Goal: Task Accomplishment & Management: Manage account settings

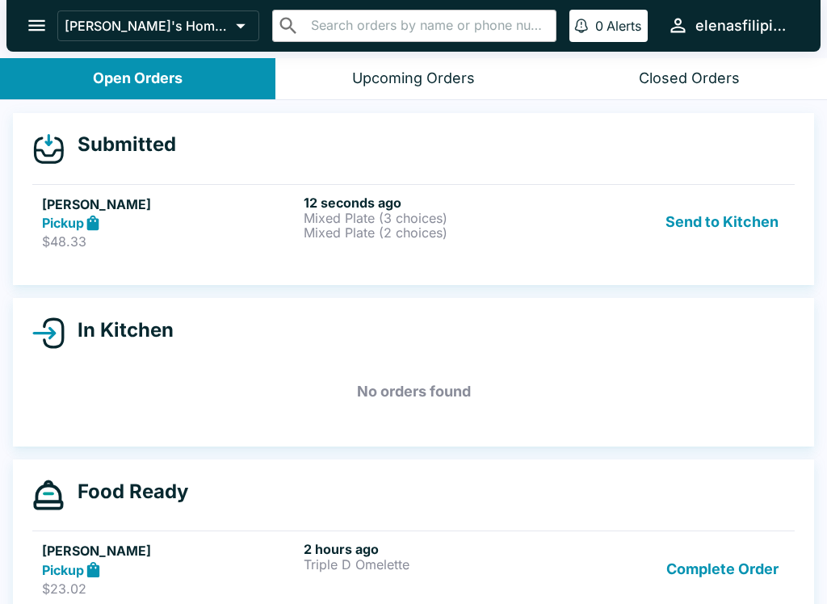
click at [49, 215] on strong "Pickup" at bounding box center [63, 223] width 42 height 16
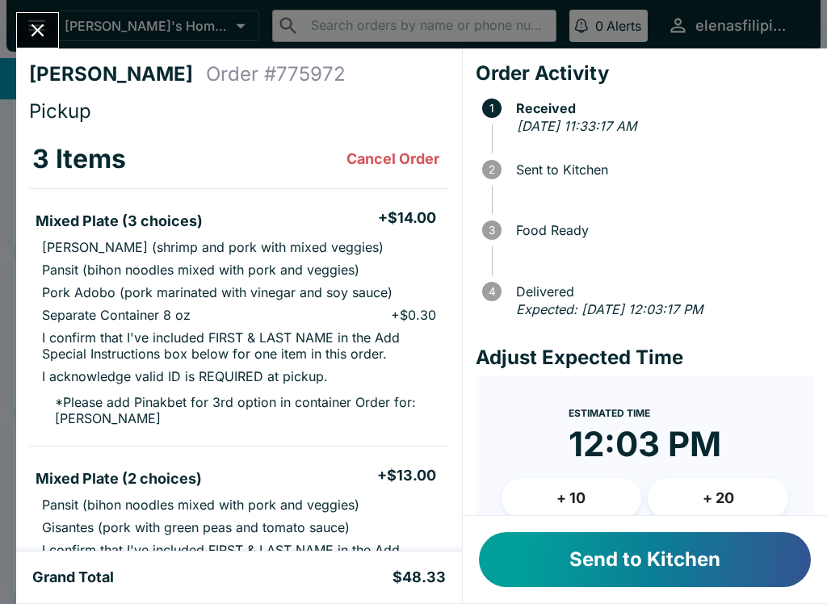
click at [574, 572] on button "Send to Kitchen" at bounding box center [645, 559] width 332 height 55
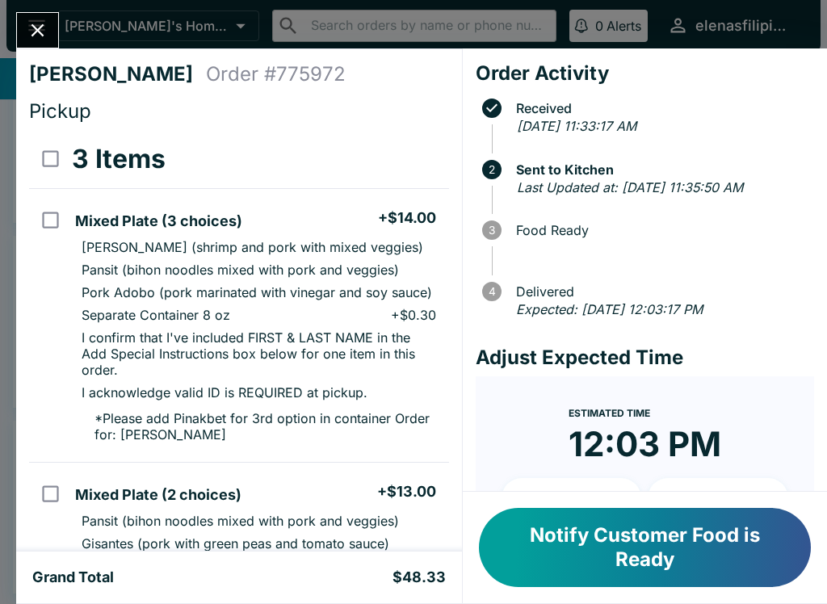
click at [40, 32] on icon "Close" at bounding box center [37, 30] width 13 height 13
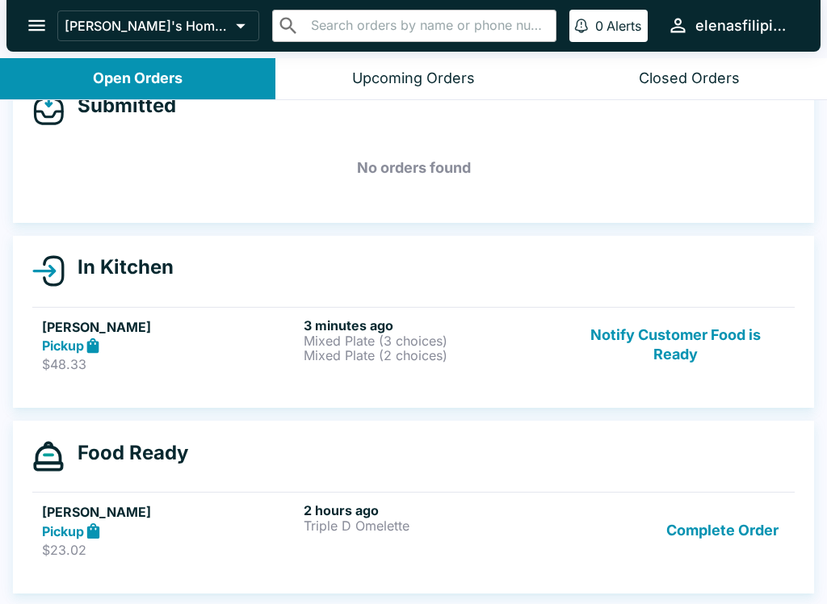
click at [60, 337] on strong "Pickup" at bounding box center [63, 345] width 42 height 16
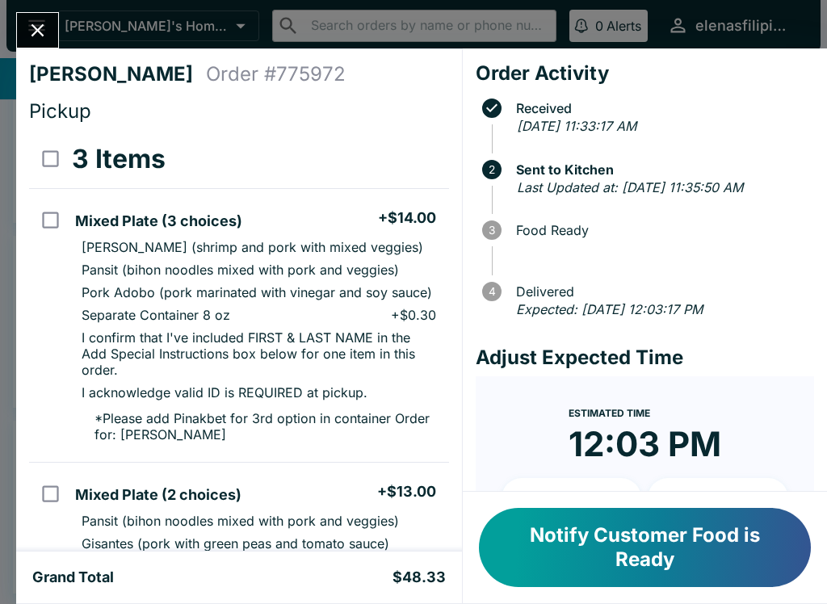
click at [40, 37] on icon "Close" at bounding box center [38, 30] width 22 height 22
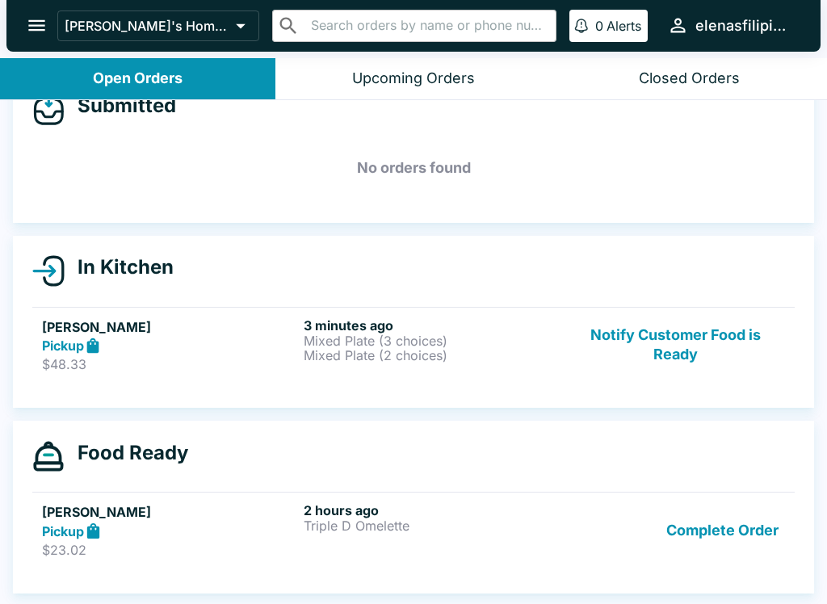
scroll to position [39, 0]
click at [40, 27] on icon "open drawer" at bounding box center [37, 26] width 22 height 22
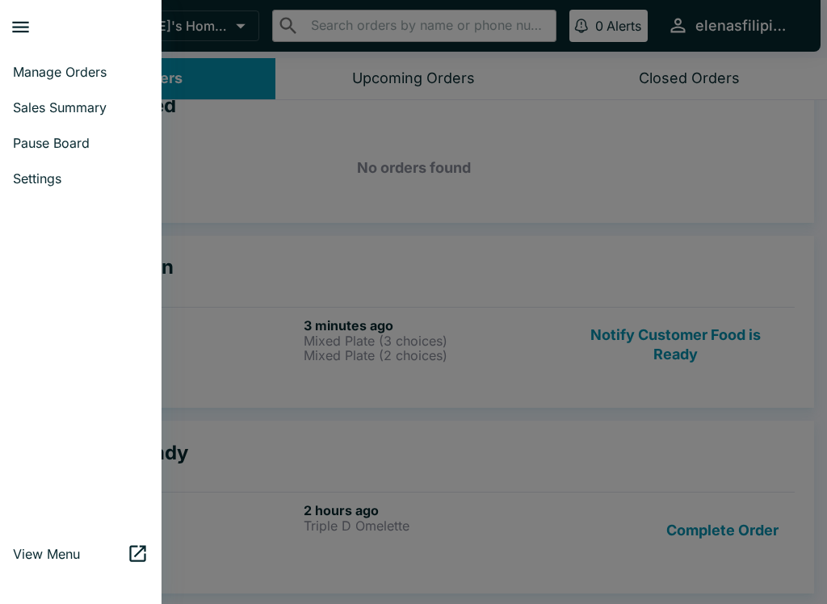
click at [44, 134] on link "Pause Board" at bounding box center [80, 143] width 161 height 36
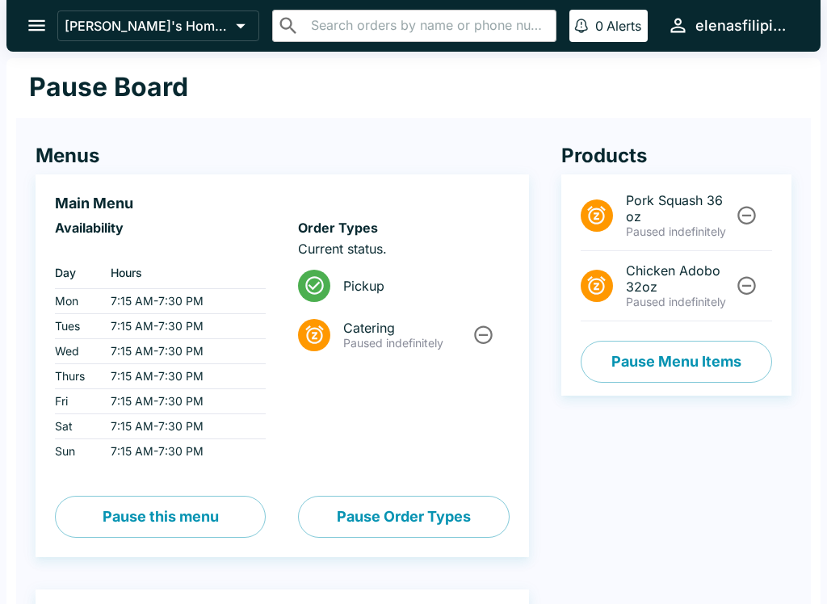
click at [626, 354] on button "Pause Menu Items" at bounding box center [675, 362] width 191 height 42
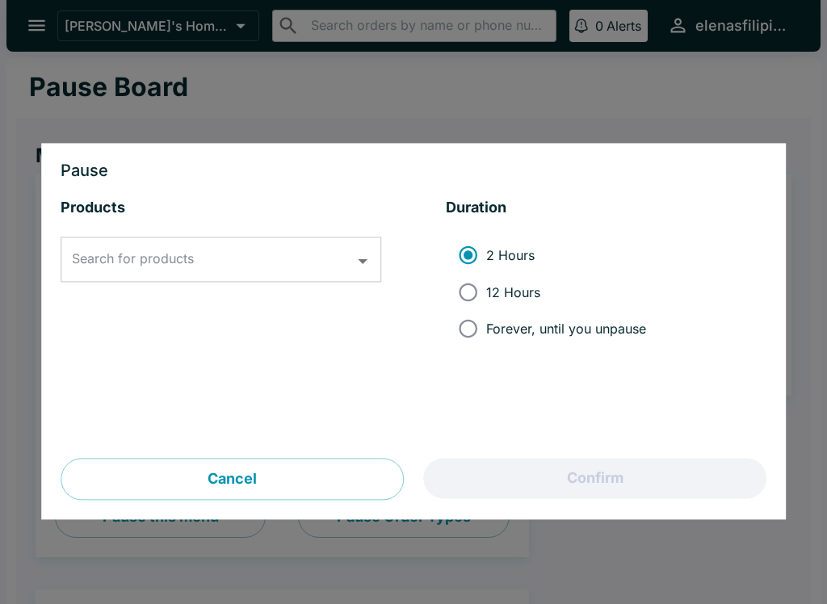
click at [102, 249] on input "Search for products" at bounding box center [209, 260] width 282 height 31
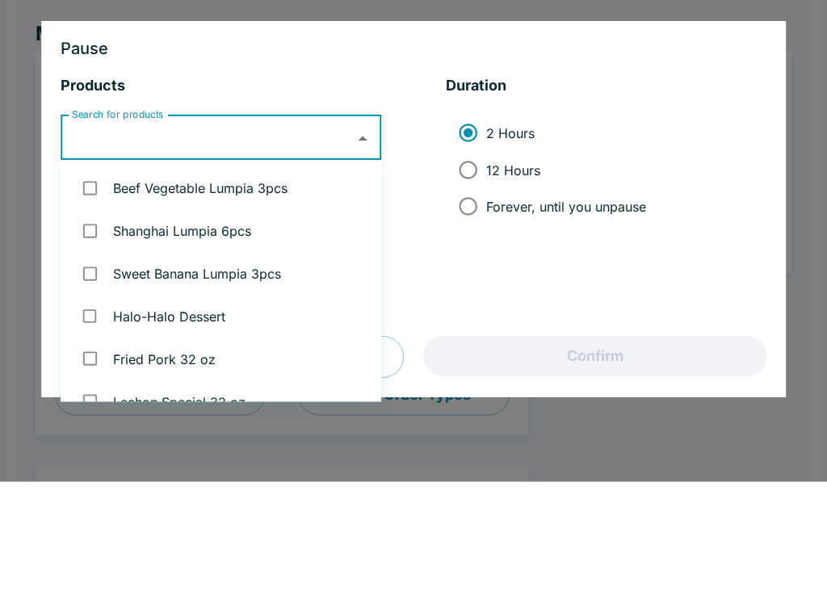
type input "p"
type input "ch"
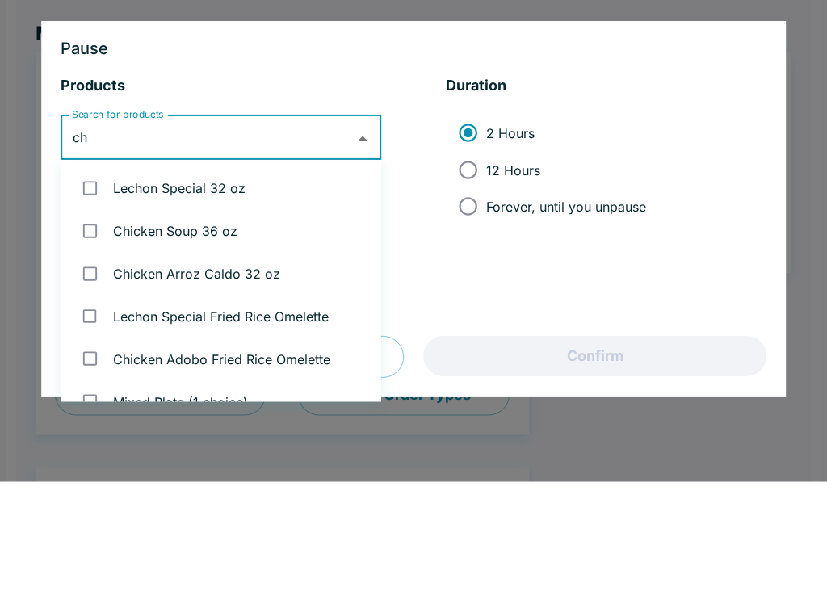
click at [86, 337] on input "checkbox" at bounding box center [89, 353] width 33 height 33
checkbox input "true"
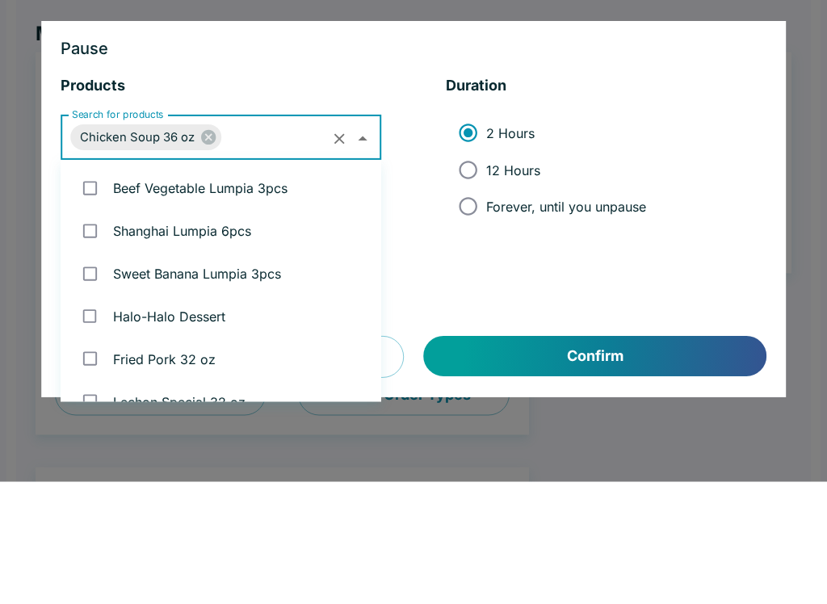
scroll to position [234, 0]
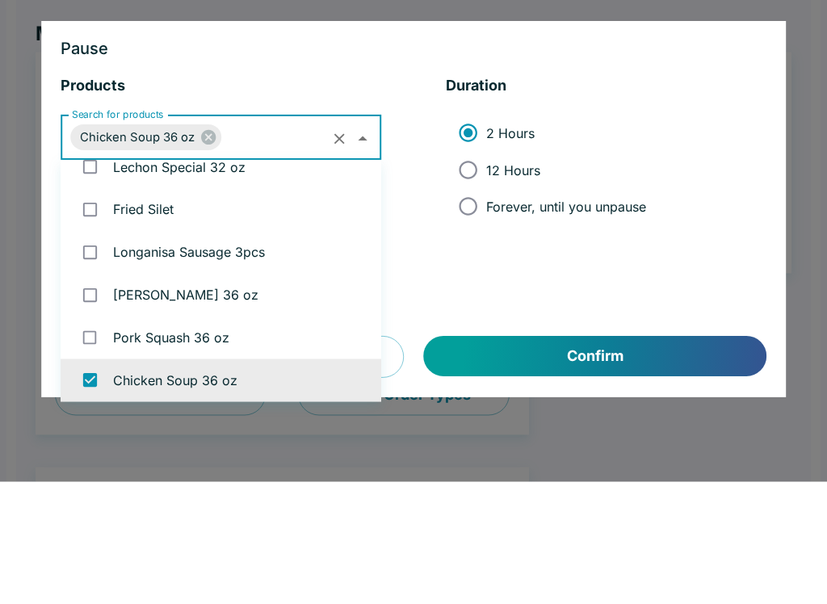
click at [346, 252] on icon "Clear" at bounding box center [339, 261] width 19 height 19
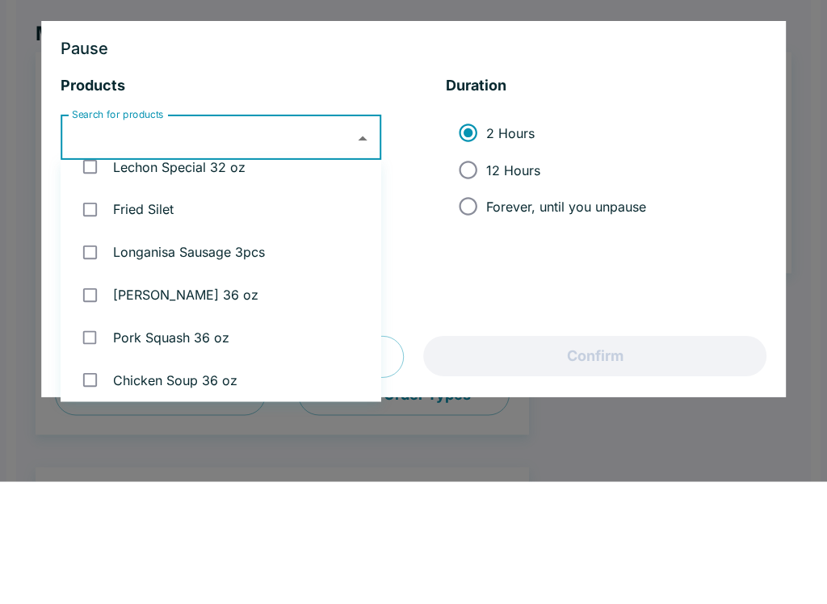
checkbox input "false"
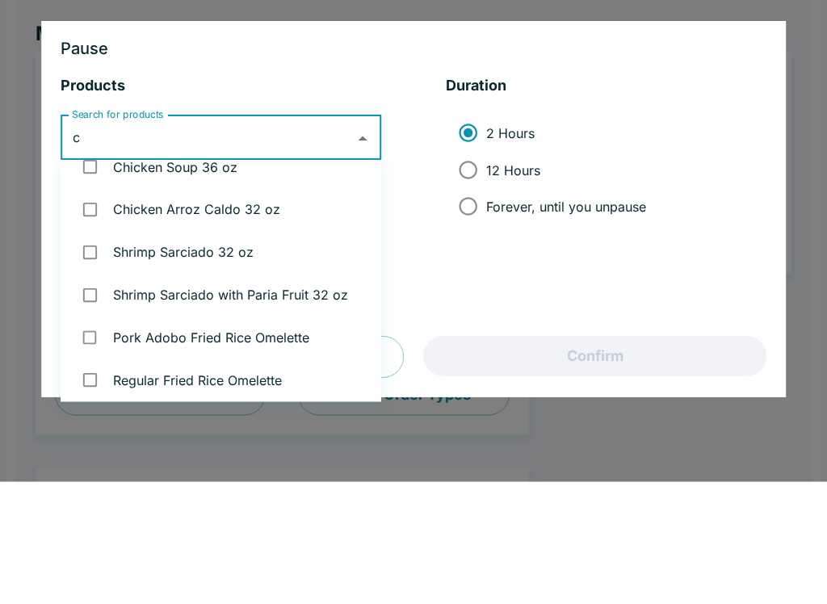
scroll to position [0, 0]
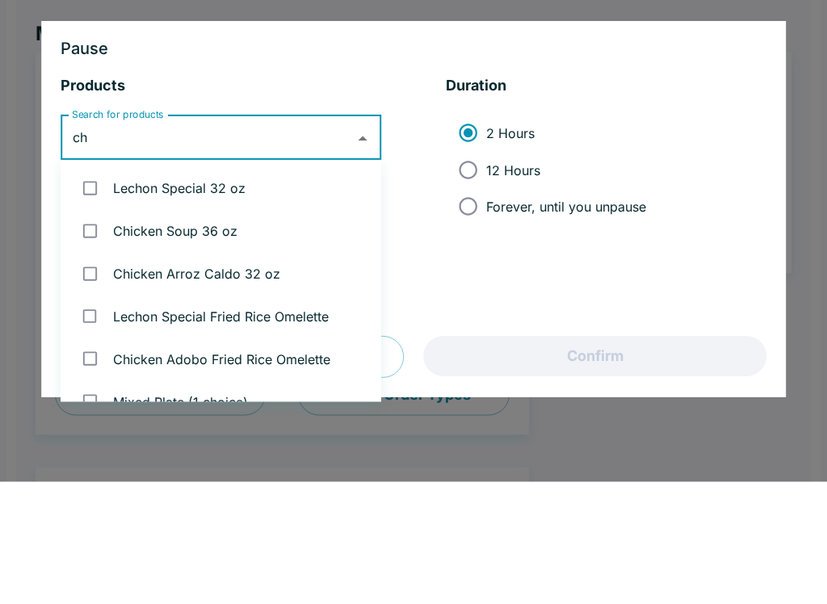
type input "chi"
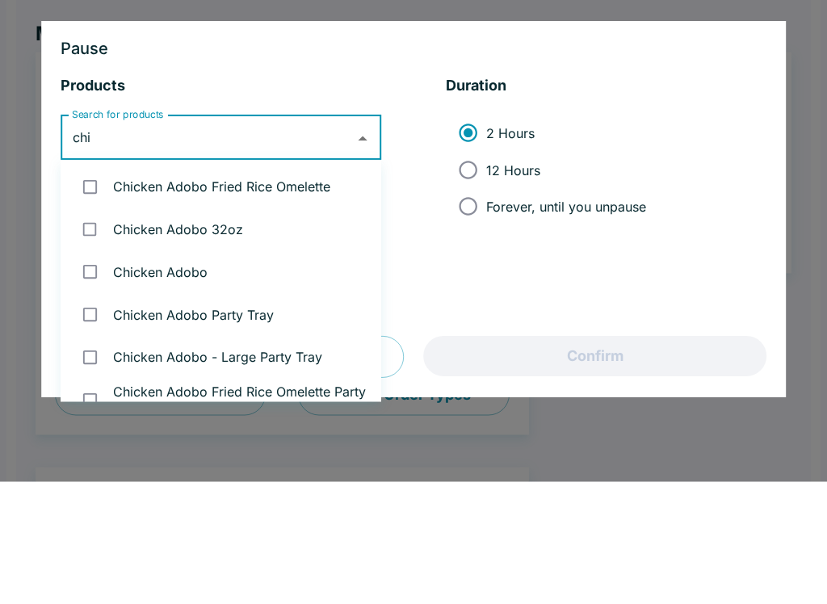
click at [87, 335] on input "checkbox" at bounding box center [89, 351] width 33 height 33
checkbox input "true"
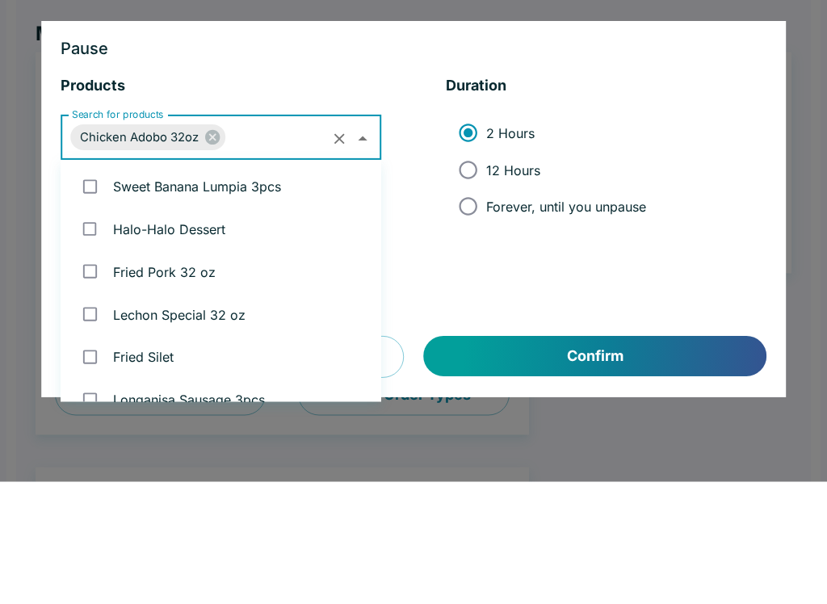
scroll to position [1087, 0]
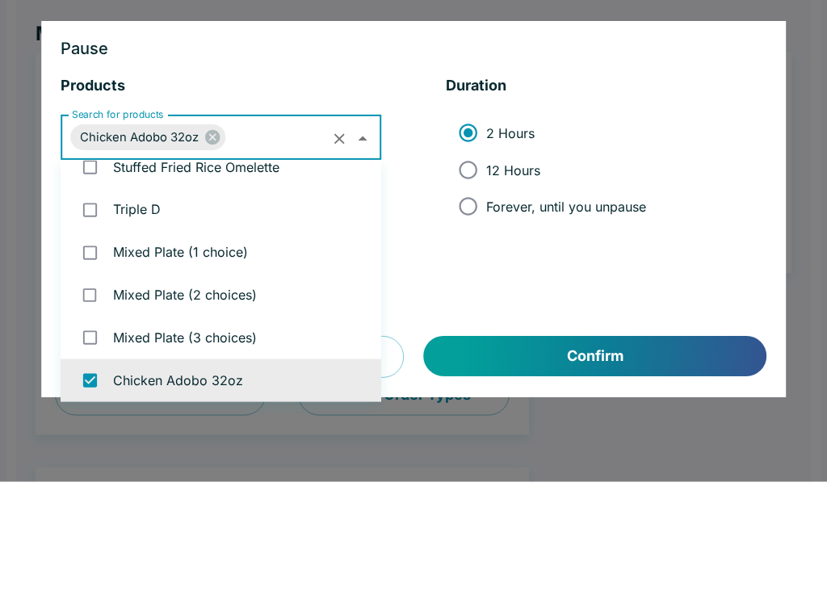
click at [467, 311] on input "Forever, until you unpause" at bounding box center [468, 329] width 36 height 36
radio input "true"
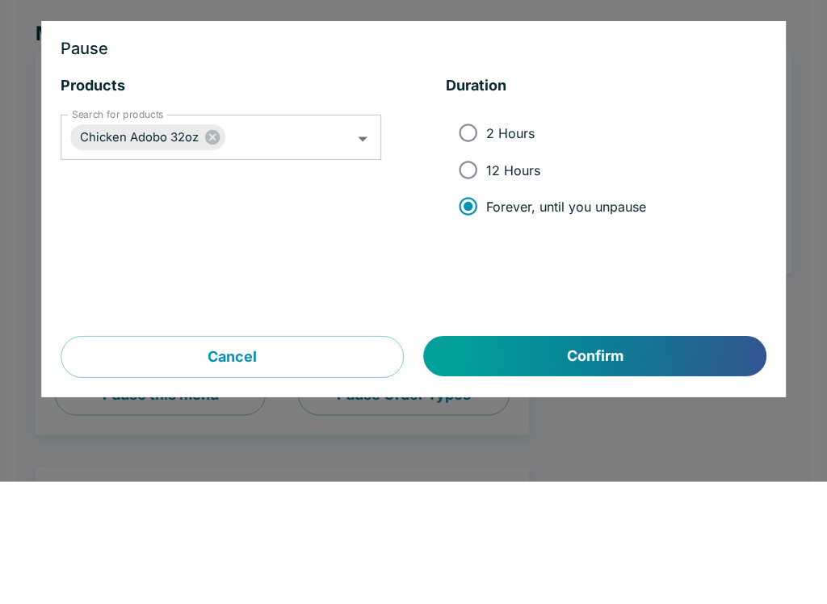
scroll to position [123, 0]
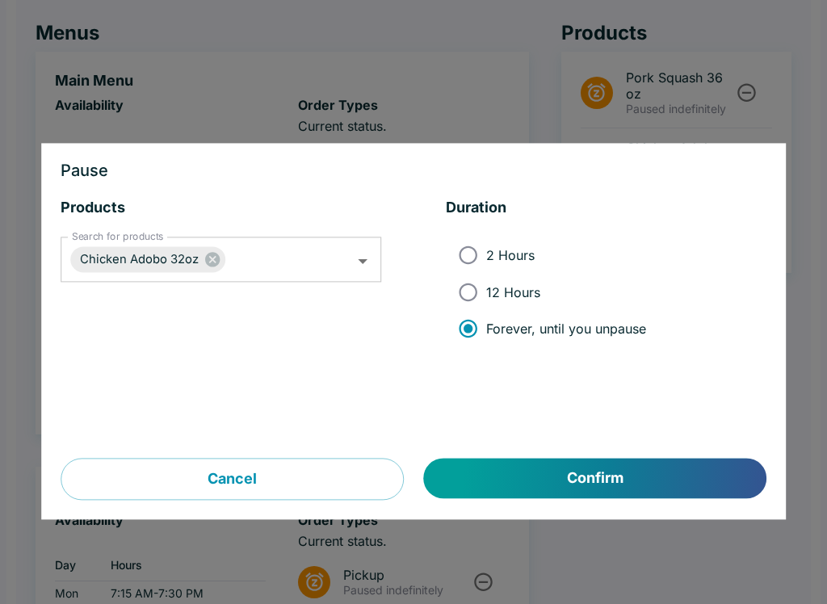
click at [552, 488] on button "Confirm" at bounding box center [595, 479] width 342 height 40
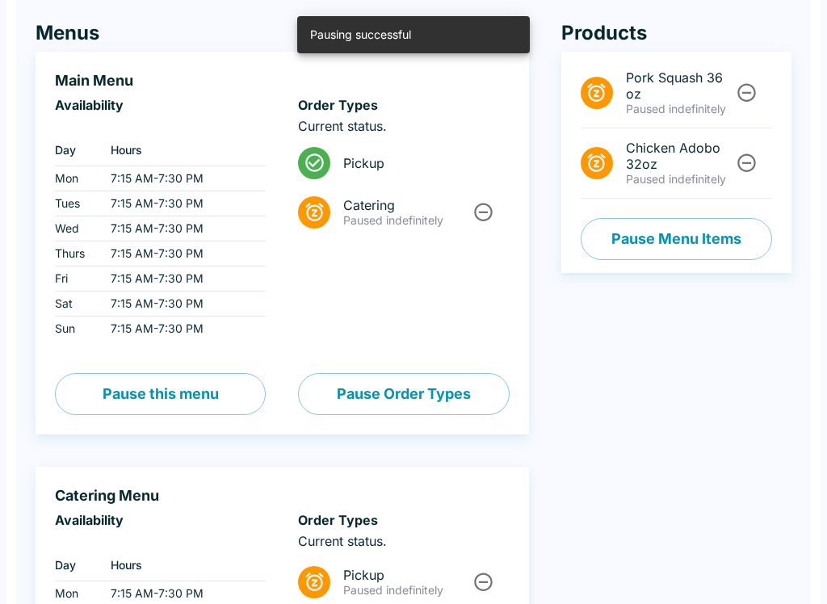
click at [31, 14] on div "Menus Main Menu Availability ‏ Day Hours Mon 7:15 AM - 7:30 PM Tues 7:15 AM - 7…" at bounding box center [266, 435] width 526 height 893
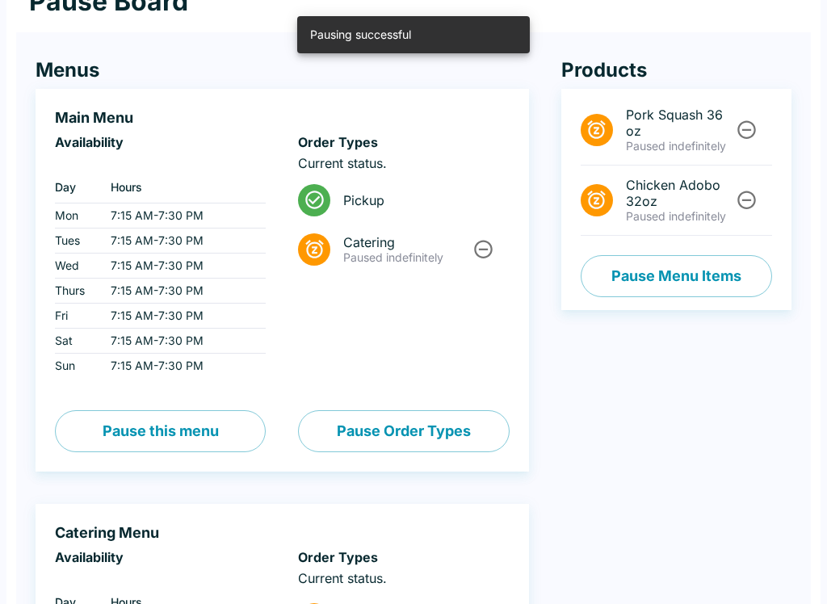
scroll to position [0, 0]
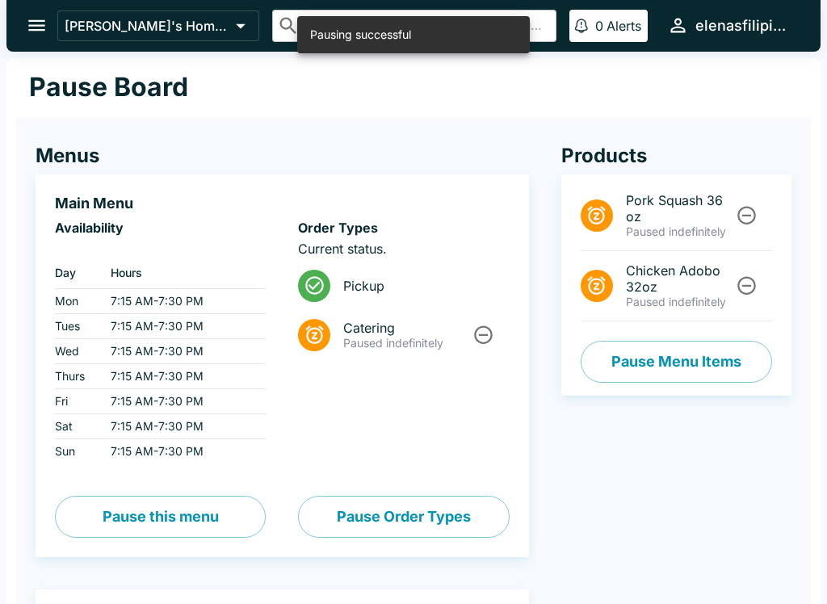
click at [30, 27] on icon "open drawer" at bounding box center [37, 26] width 22 height 22
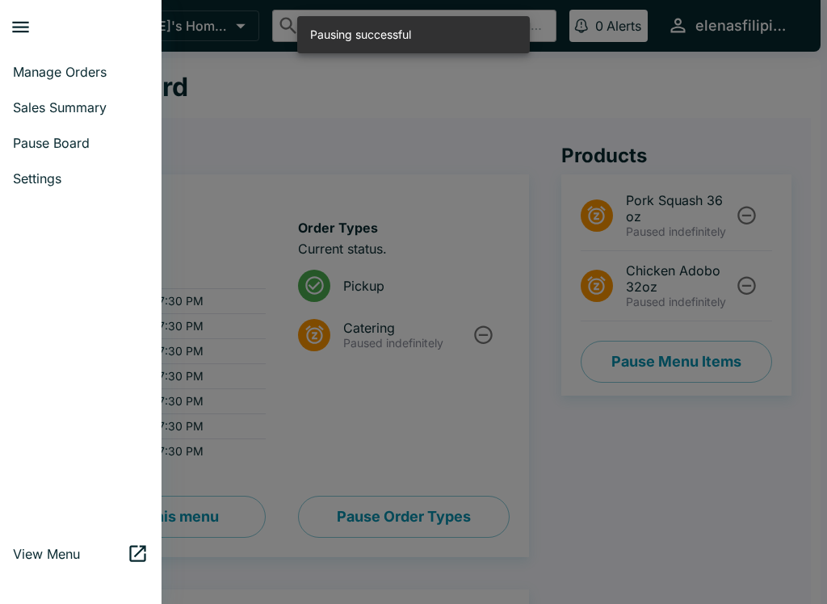
click at [22, 83] on link "Manage Orders" at bounding box center [80, 72] width 161 height 36
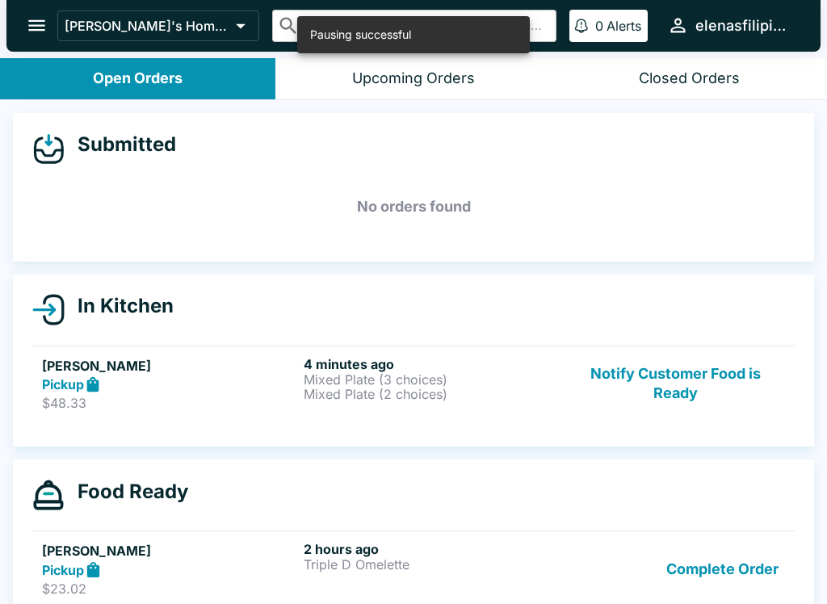
click at [102, 396] on p "$48.33" at bounding box center [169, 403] width 255 height 16
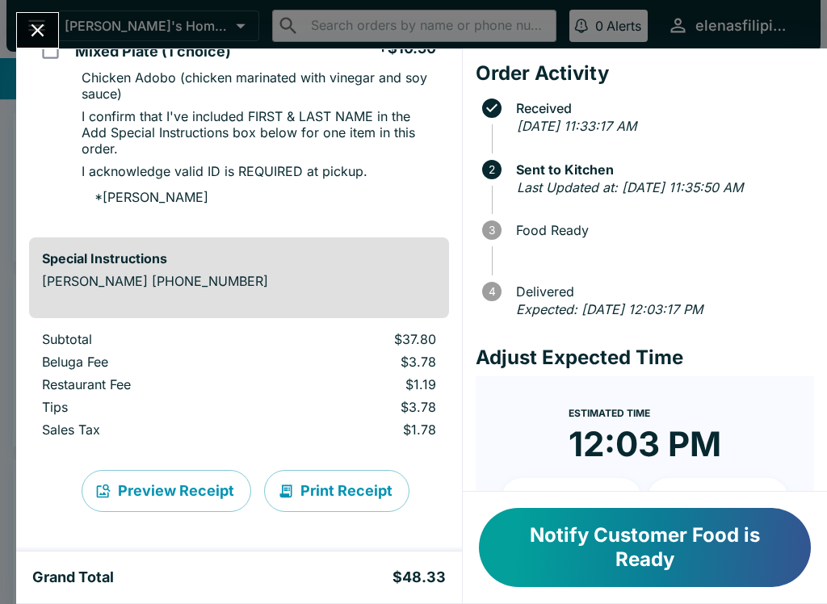
scroll to position [655, 0]
click at [606, 543] on button "Notify Customer Food is Ready" at bounding box center [645, 547] width 332 height 79
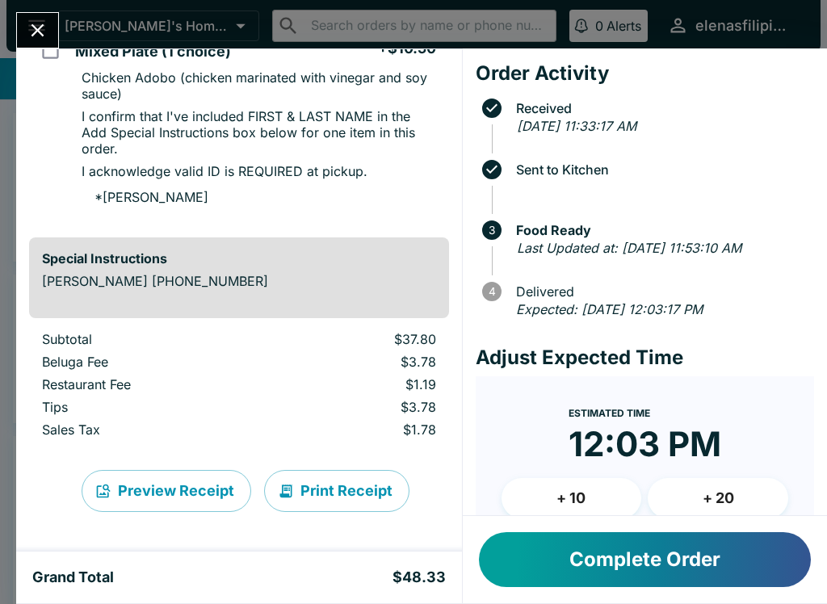
click at [565, 564] on button "Complete Order" at bounding box center [645, 559] width 332 height 55
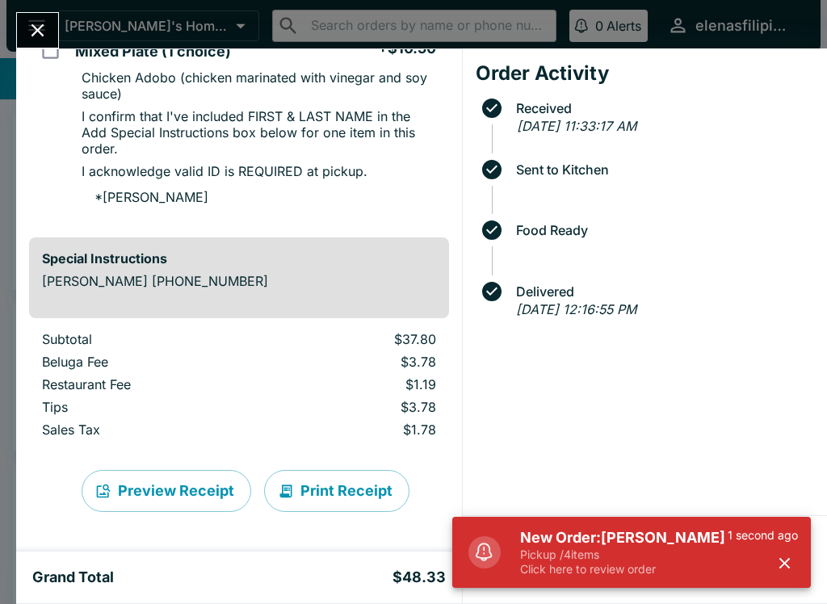
click at [538, 572] on p "Click here to review order" at bounding box center [623, 569] width 207 height 15
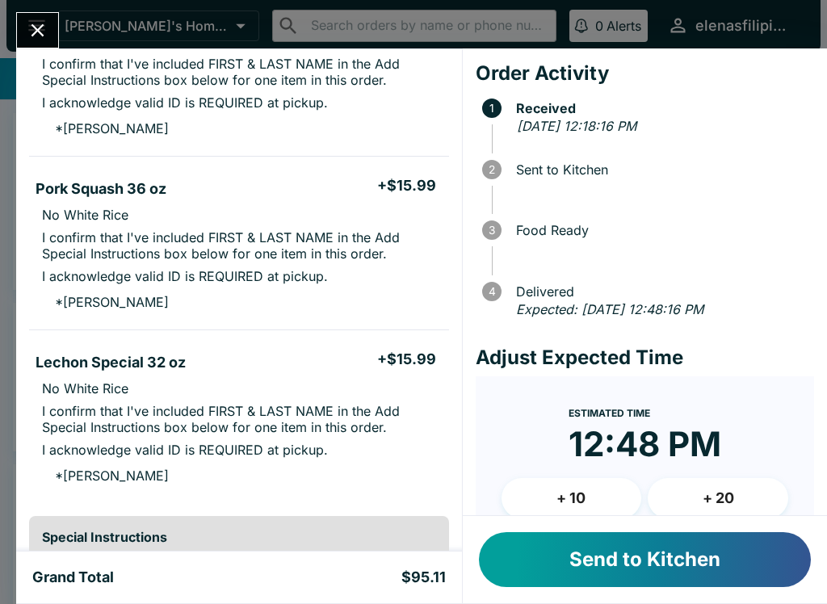
scroll to position [381, 0]
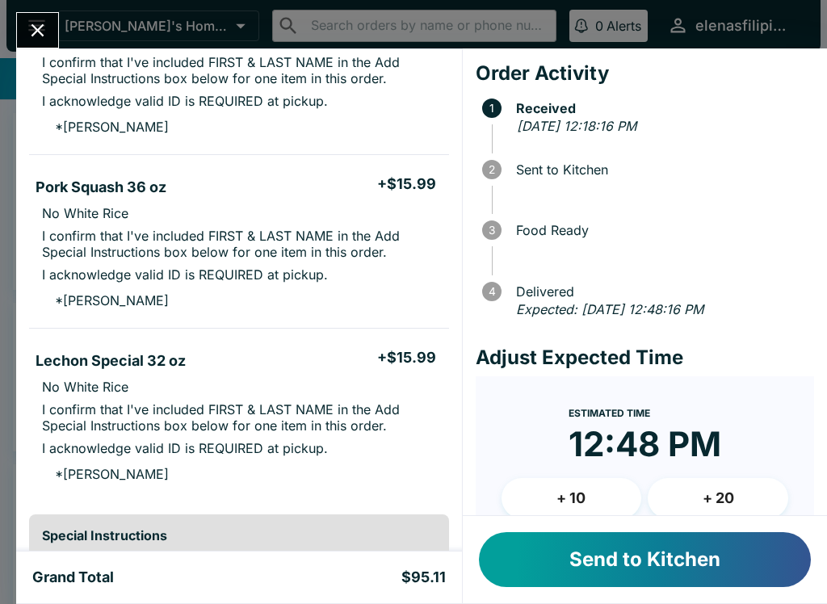
click at [26, 23] on button "Close" at bounding box center [37, 30] width 41 height 35
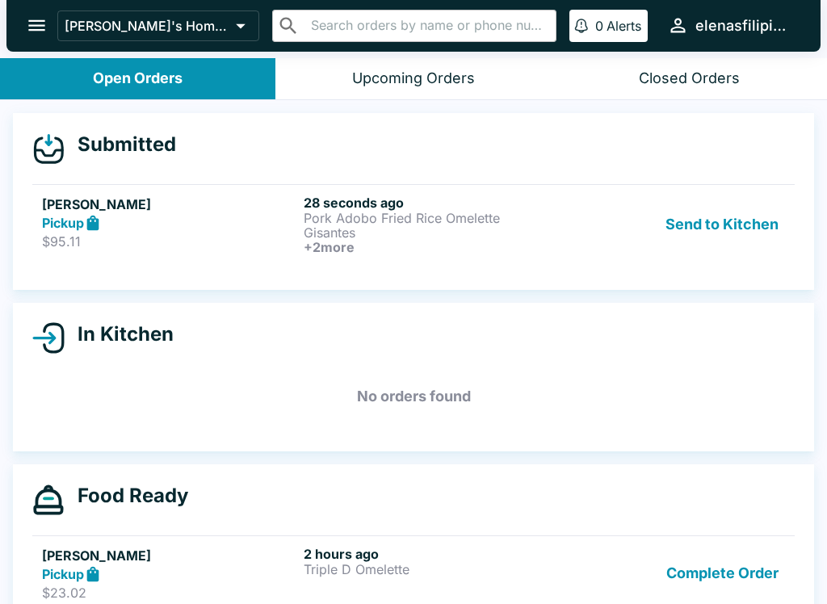
click at [24, 44] on div "[PERSON_NAME]'s Home of the Finest Filipino Foods ​ ​ 0 Alerts elenasfilipinofo…" at bounding box center [413, 26] width 814 height 52
click at [31, 28] on icon "open drawer" at bounding box center [37, 26] width 22 height 22
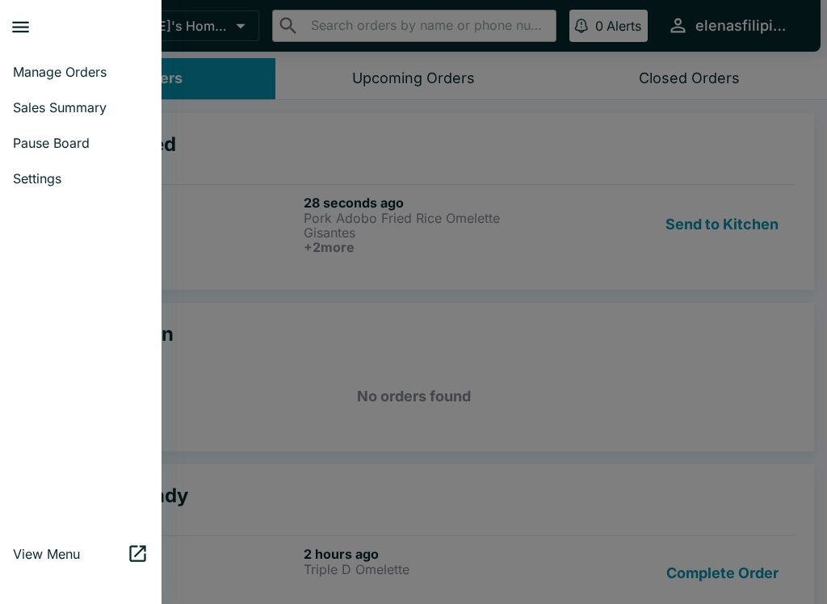
click at [52, 69] on span "Manage Orders" at bounding box center [81, 72] width 136 height 16
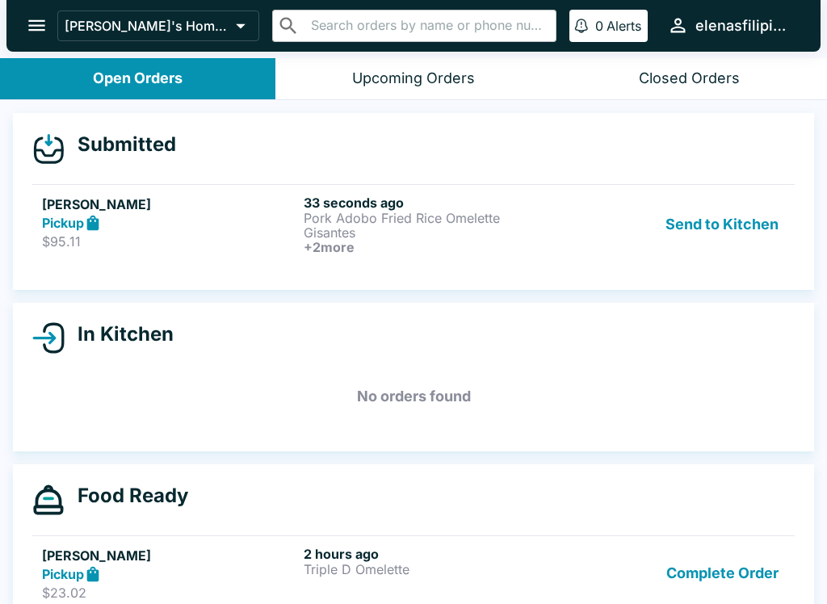
click at [40, 34] on icon "open drawer" at bounding box center [37, 26] width 22 height 22
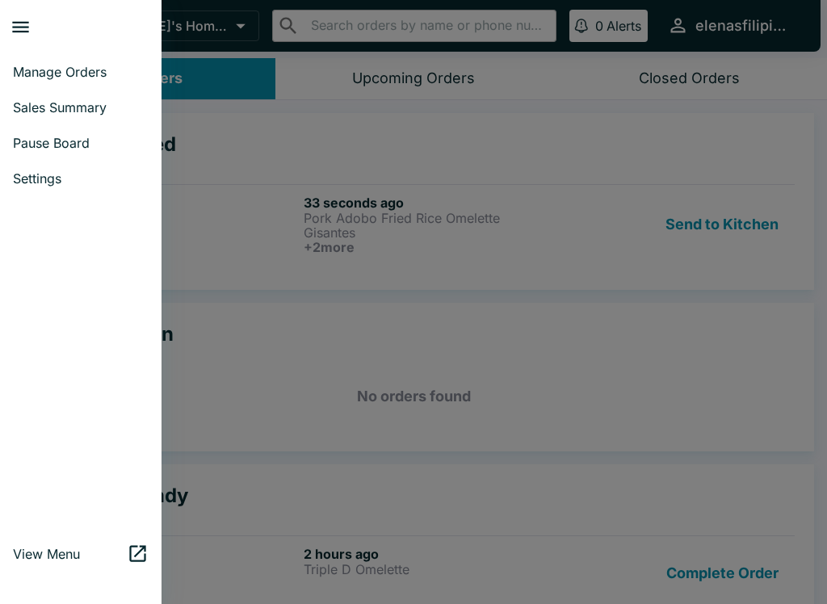
click at [36, 151] on link "Pause Board" at bounding box center [80, 143] width 161 height 36
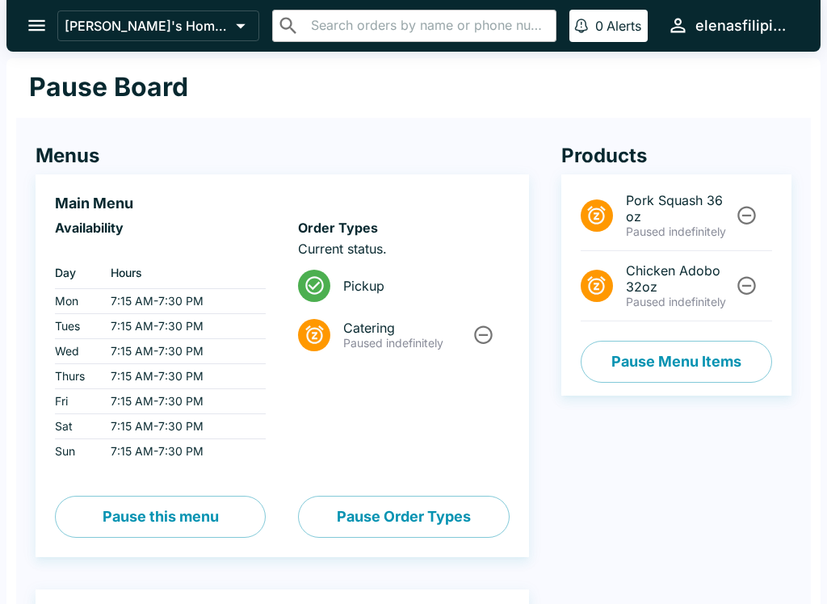
click at [48, 25] on button "open drawer" at bounding box center [36, 25] width 41 height 41
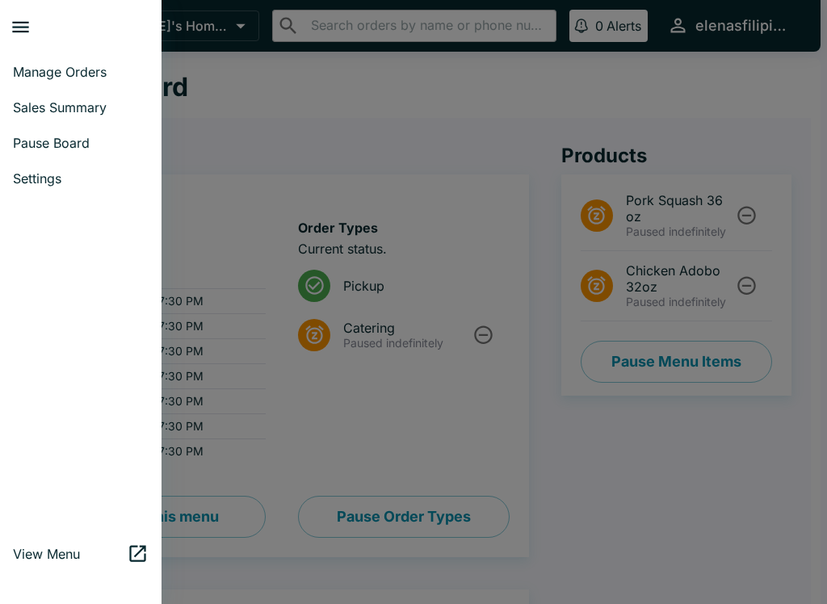
click at [35, 68] on span "Manage Orders" at bounding box center [81, 72] width 136 height 16
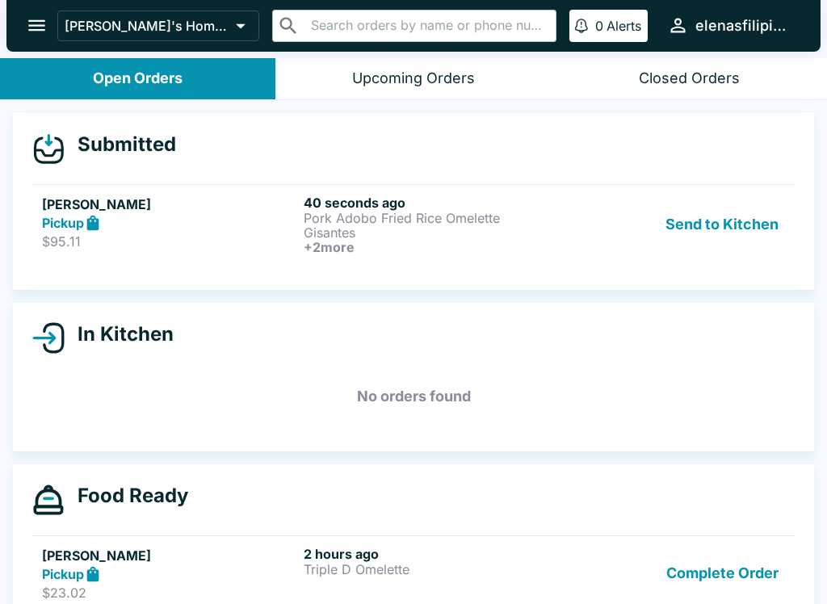
click at [52, 185] on link "[PERSON_NAME] Pickup $95.11 40 seconds ago Pork Adobo Fried Rice Omelette Gisan…" at bounding box center [413, 224] width 762 height 80
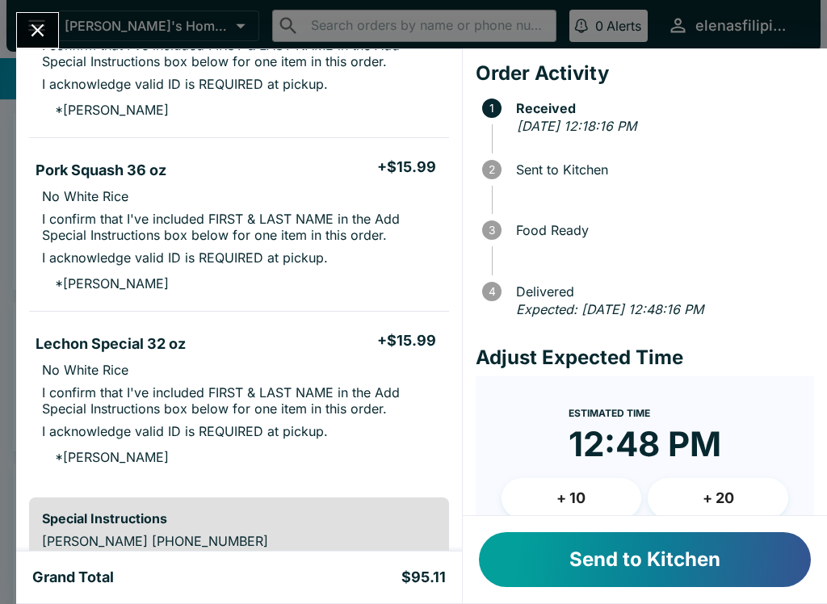
scroll to position [397, 0]
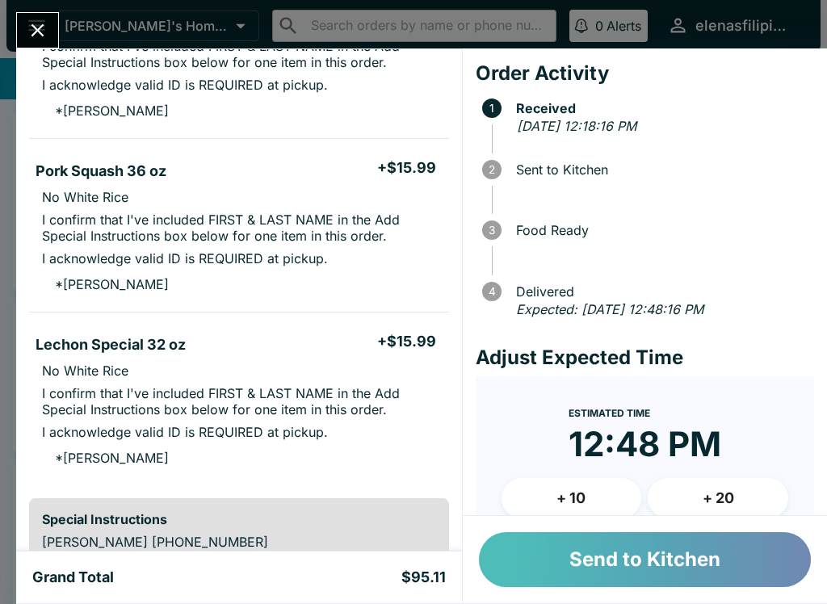
click at [552, 581] on button "Send to Kitchen" at bounding box center [645, 559] width 332 height 55
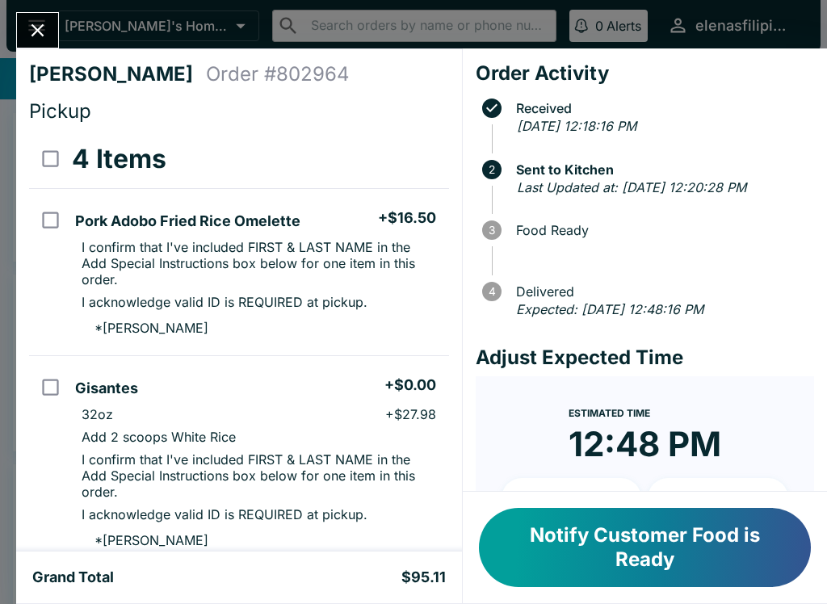
scroll to position [0, 0]
click at [636, 562] on button "Notify Customer Food is Ready" at bounding box center [645, 547] width 332 height 79
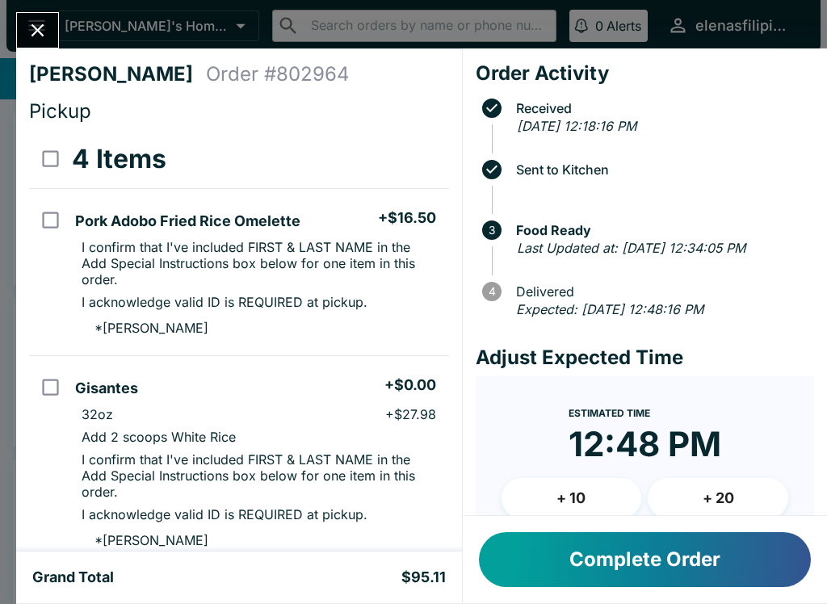
click at [546, 577] on button "Complete Order" at bounding box center [645, 559] width 332 height 55
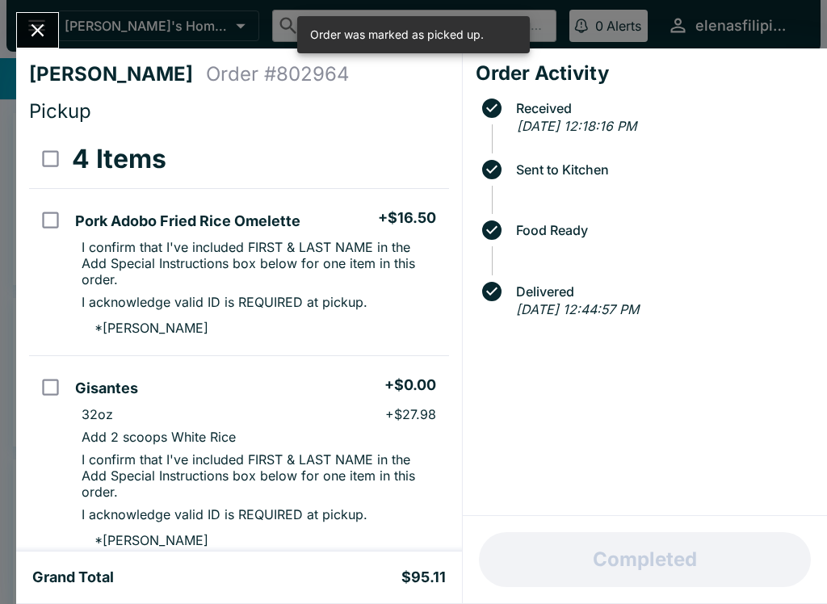
click at [13, 23] on div "[PERSON_NAME] Order # 802964 Pickup 4 Items Pork Adobo Fried Rice Omelette + $1…" at bounding box center [413, 302] width 827 height 604
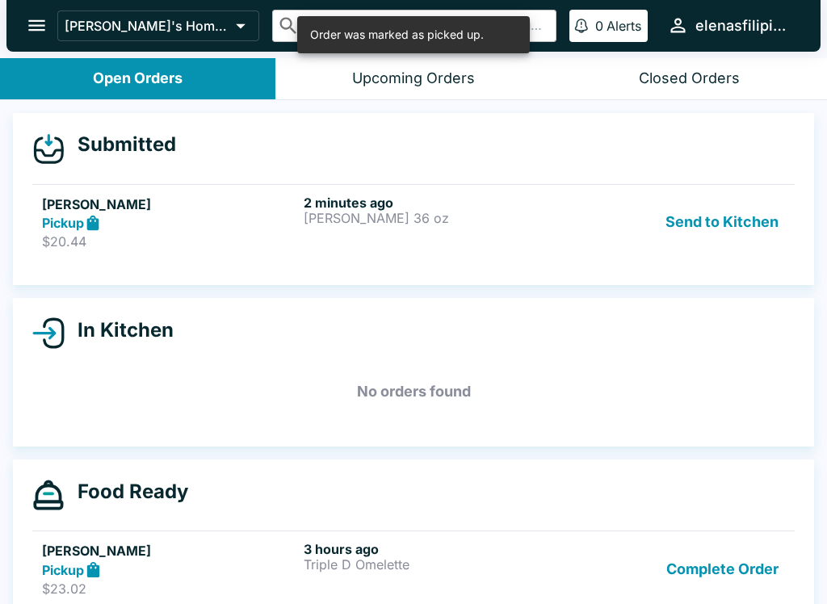
click at [45, 230] on strong "Pickup" at bounding box center [63, 223] width 42 height 16
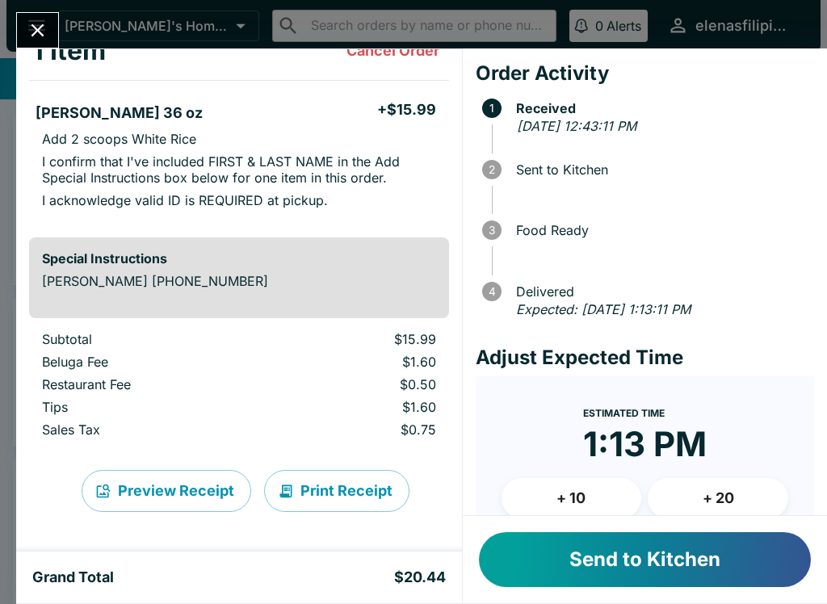
scroll to position [108, 0]
click at [529, 552] on button "Send to Kitchen" at bounding box center [645, 559] width 332 height 55
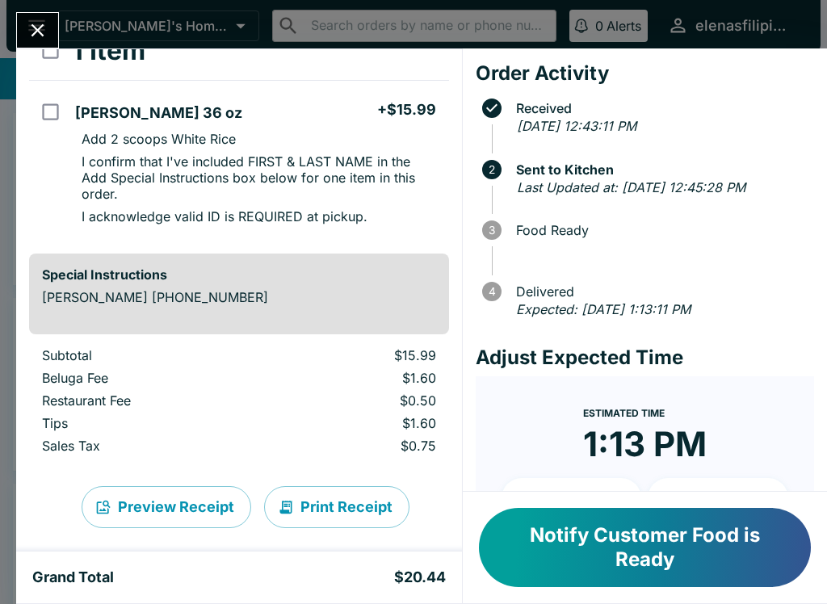
click at [40, 14] on button "Close" at bounding box center [37, 30] width 41 height 35
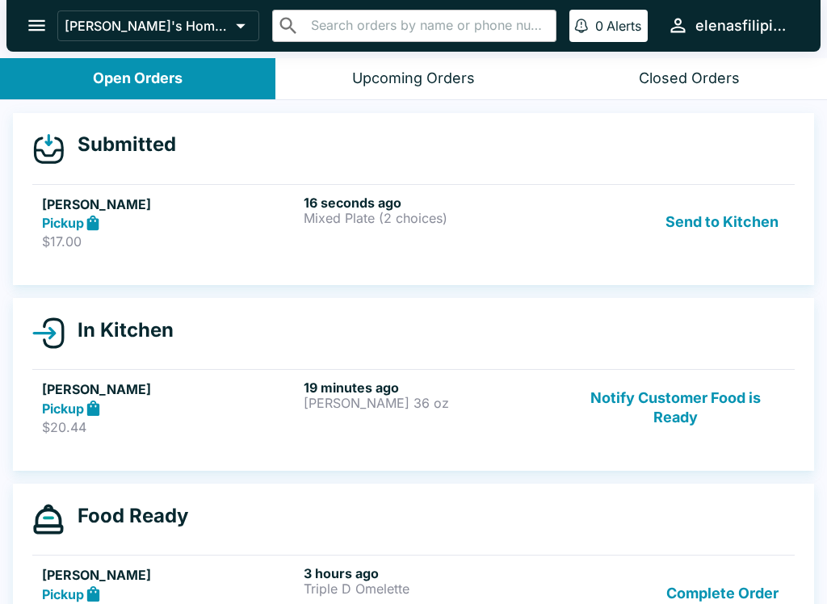
click at [55, 233] on p "$17.00" at bounding box center [169, 241] width 255 height 16
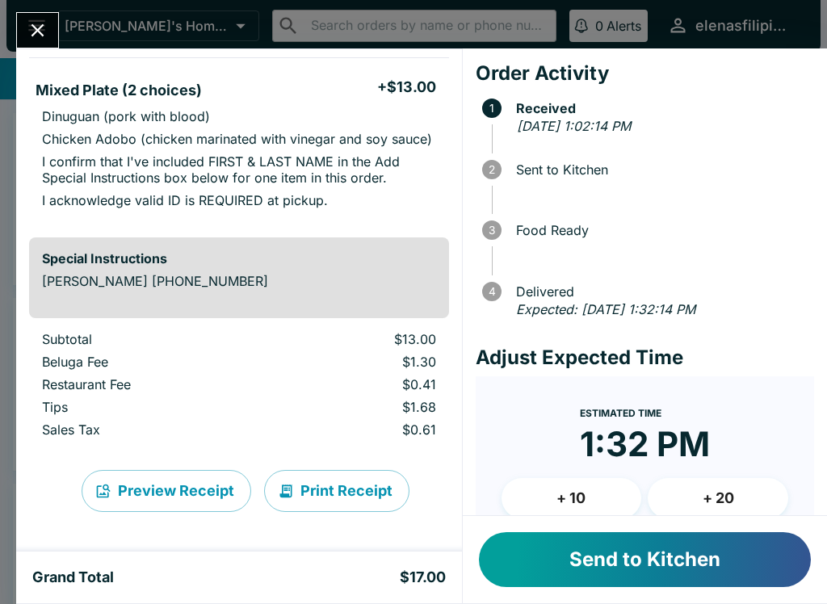
scroll to position [131, 0]
click at [48, 30] on icon "Close" at bounding box center [38, 30] width 22 height 22
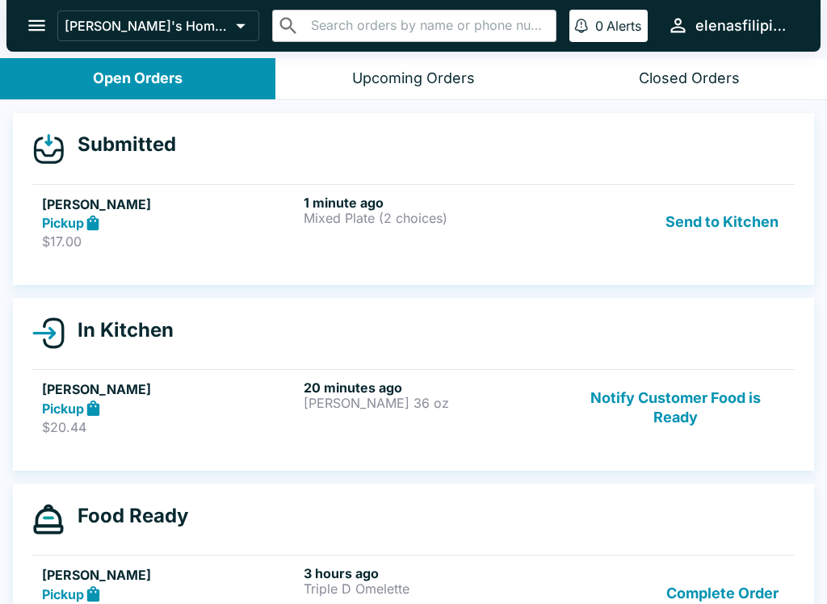
click at [38, 21] on icon "open drawer" at bounding box center [36, 25] width 17 height 11
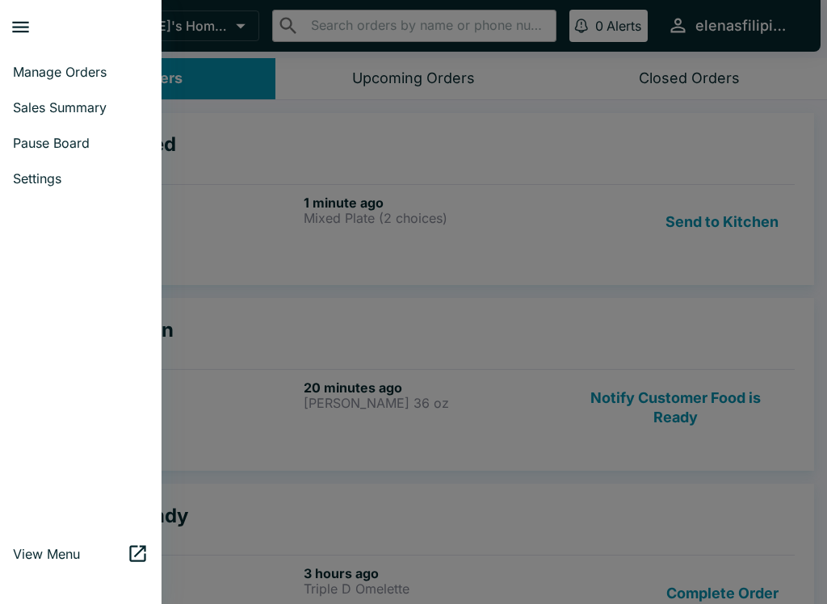
click at [124, 152] on link "Pause Board" at bounding box center [80, 143] width 161 height 36
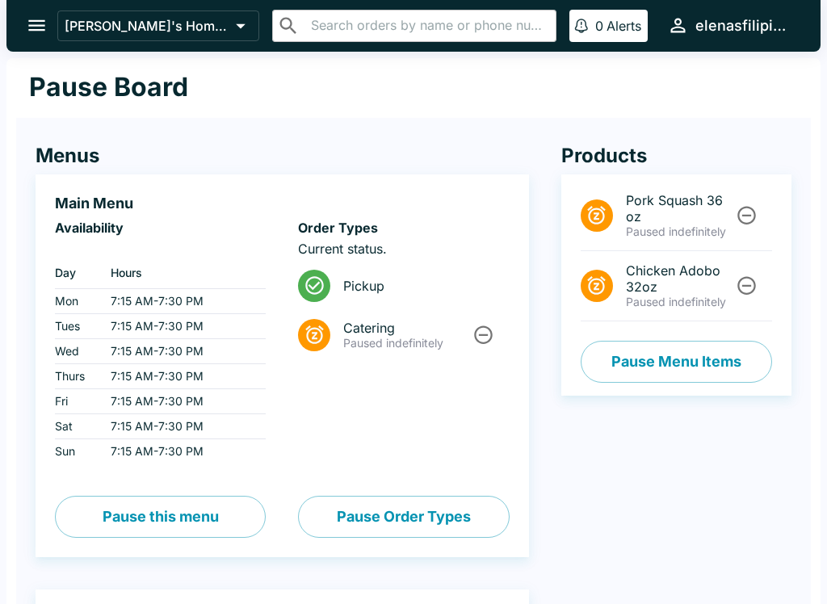
click at [50, 31] on button "open drawer" at bounding box center [36, 25] width 41 height 41
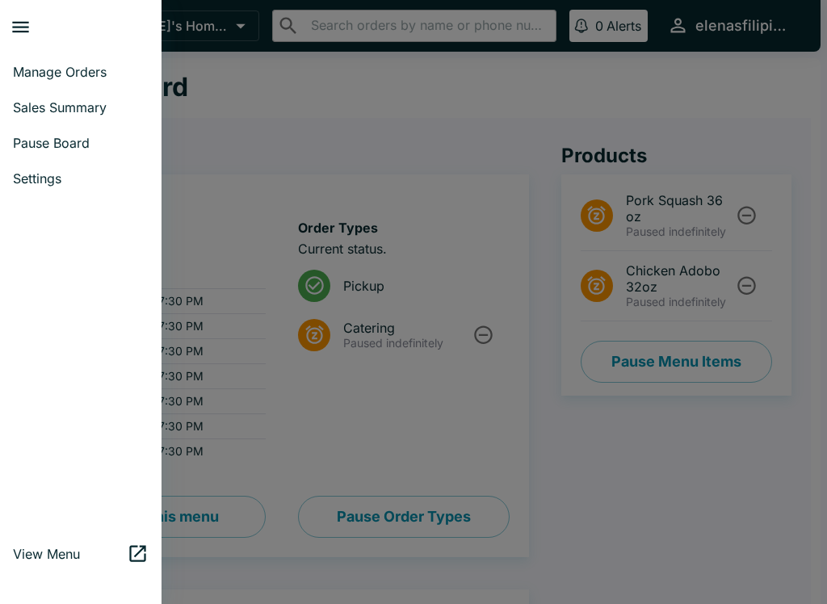
click at [42, 70] on span "Manage Orders" at bounding box center [81, 72] width 136 height 16
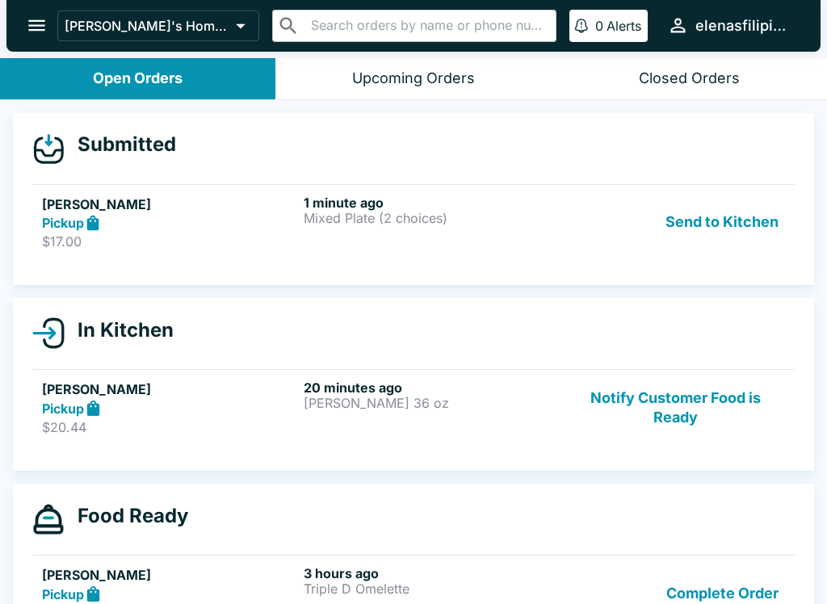
click at [88, 239] on p "$17.00" at bounding box center [169, 241] width 255 height 16
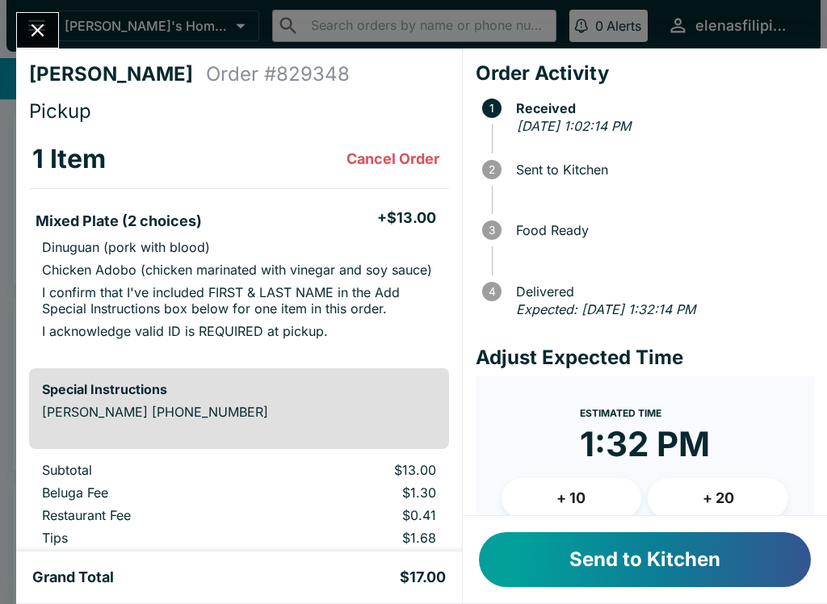
click at [555, 568] on button "Send to Kitchen" at bounding box center [645, 559] width 332 height 55
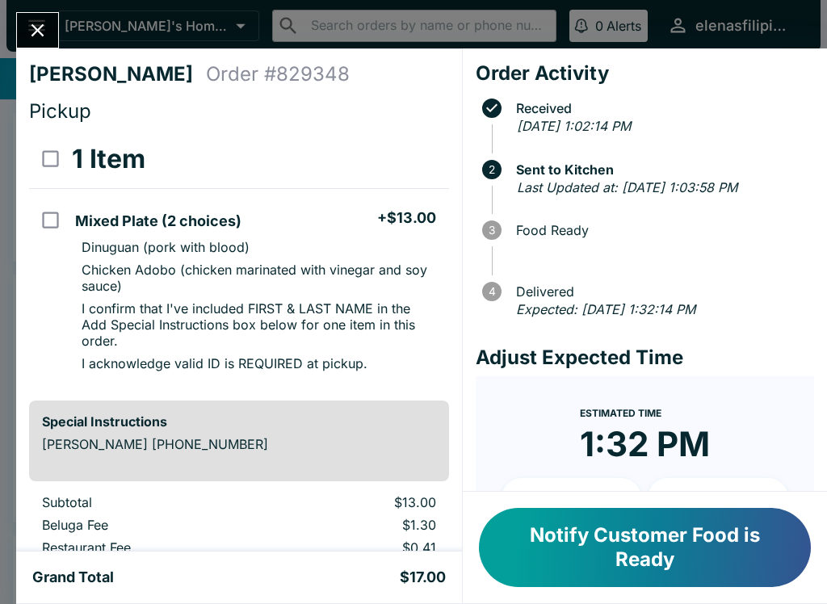
click at [602, 541] on button "Notify Customer Food is Ready" at bounding box center [645, 547] width 332 height 79
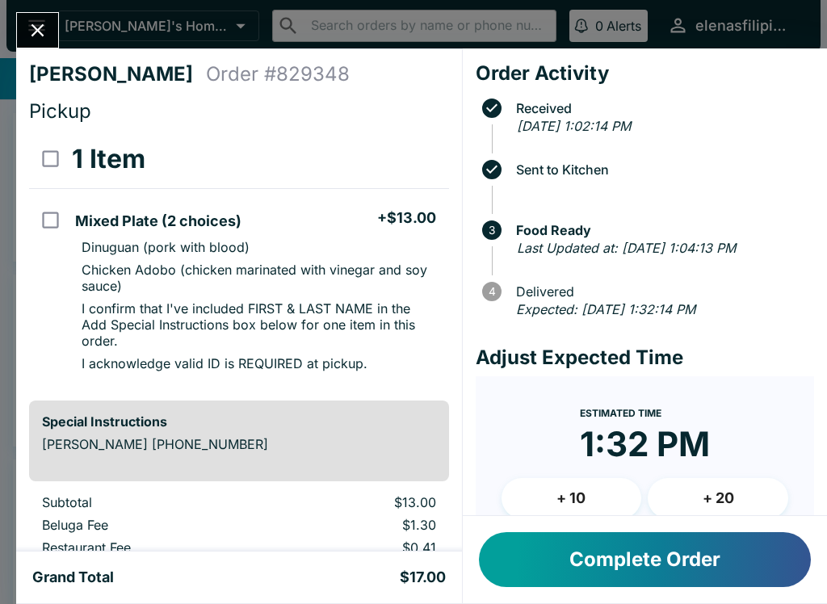
click at [39, 44] on button "Close" at bounding box center [37, 30] width 41 height 35
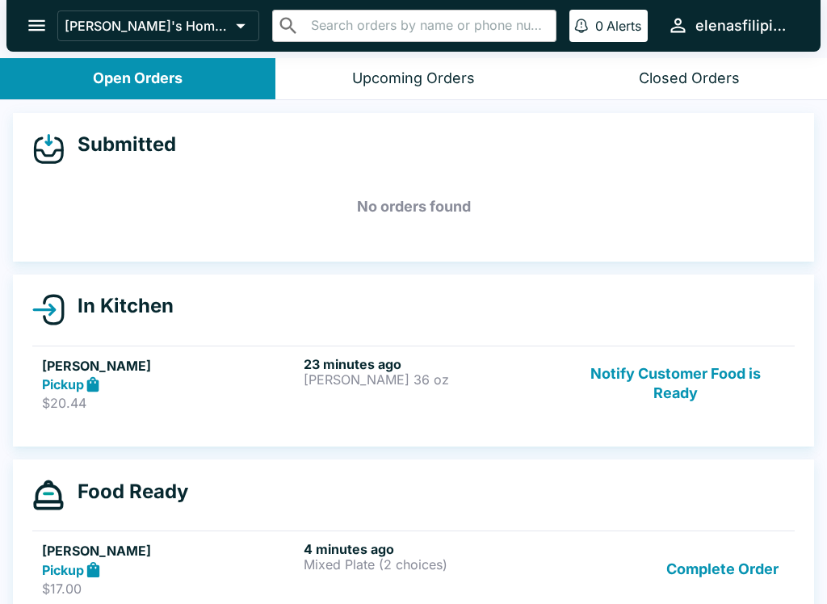
click at [655, 393] on button "Notify Customer Food is Ready" at bounding box center [675, 384] width 219 height 56
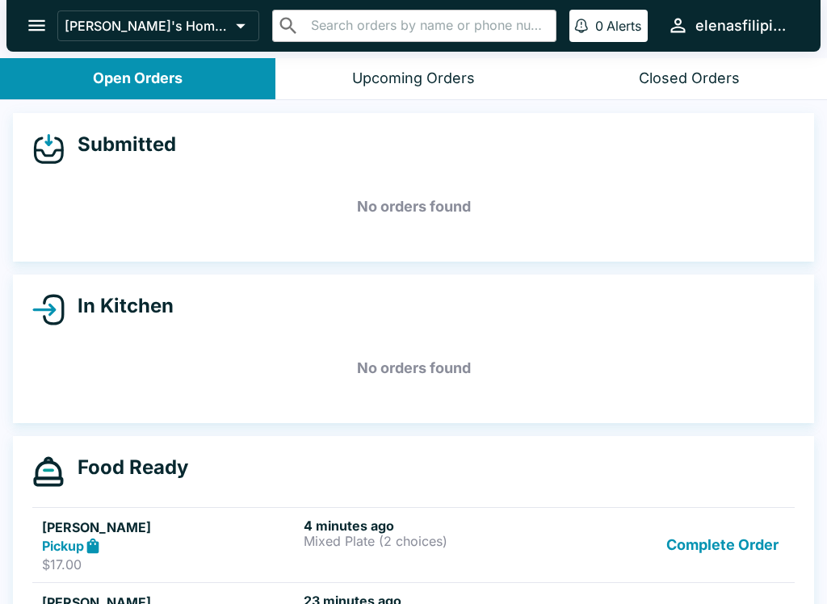
click at [697, 556] on button "Complete Order" at bounding box center [722, 545] width 125 height 56
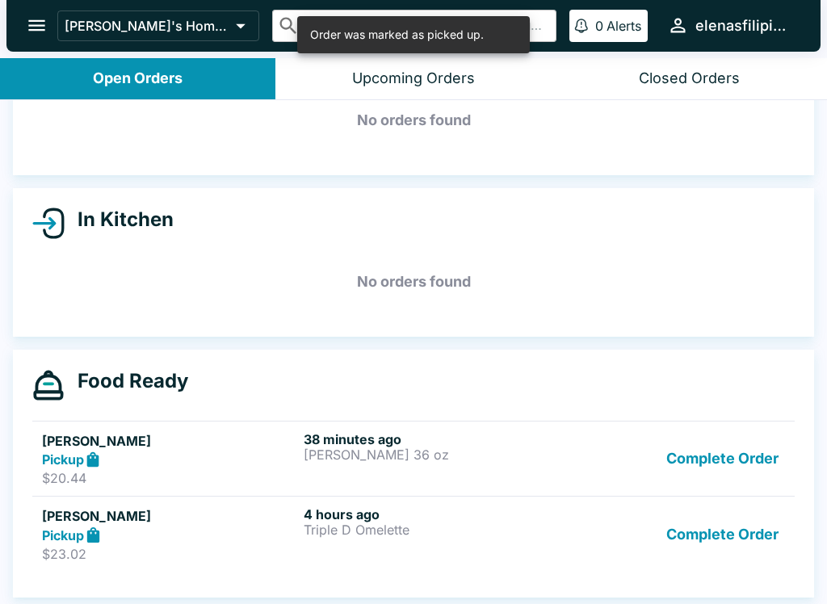
click at [667, 454] on button "Complete Order" at bounding box center [722, 459] width 125 height 56
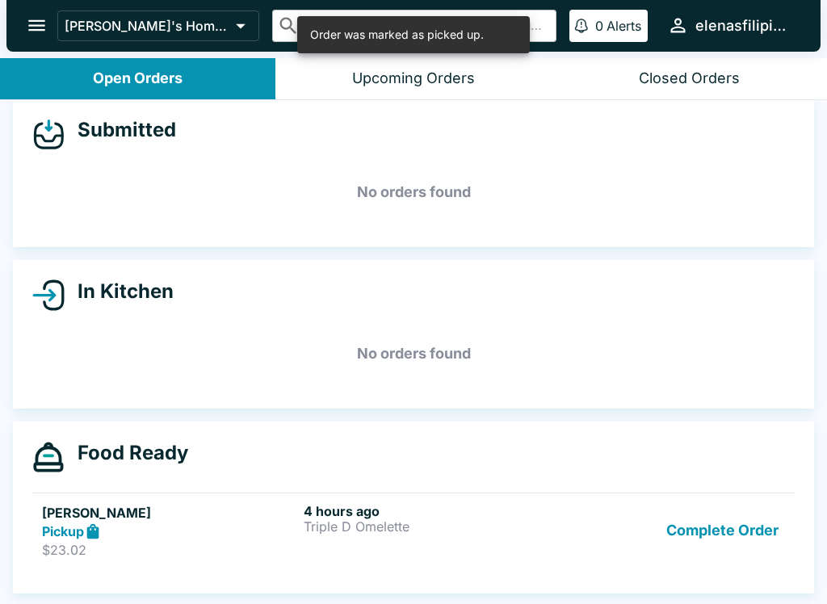
scroll to position [15, 0]
click at [661, 525] on button "Complete Order" at bounding box center [722, 531] width 125 height 56
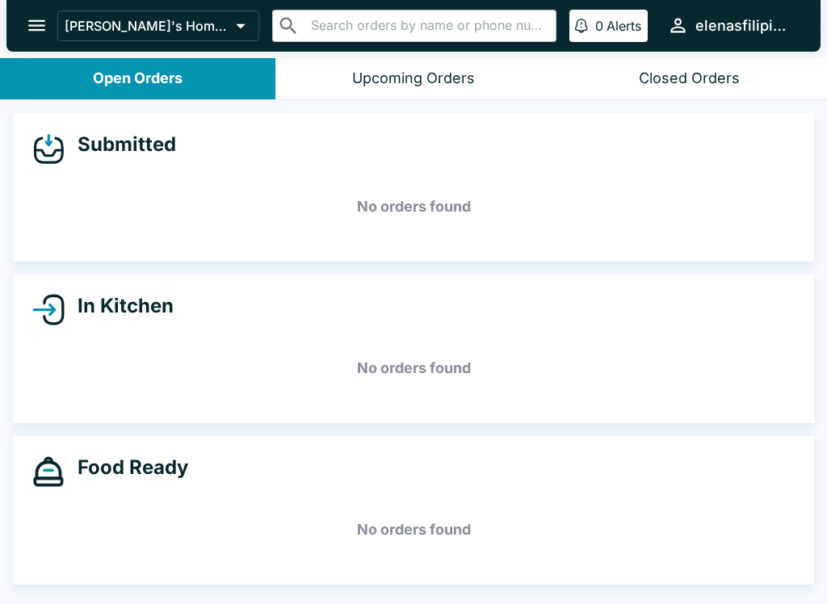
click at [52, 15] on button "open drawer" at bounding box center [36, 25] width 41 height 41
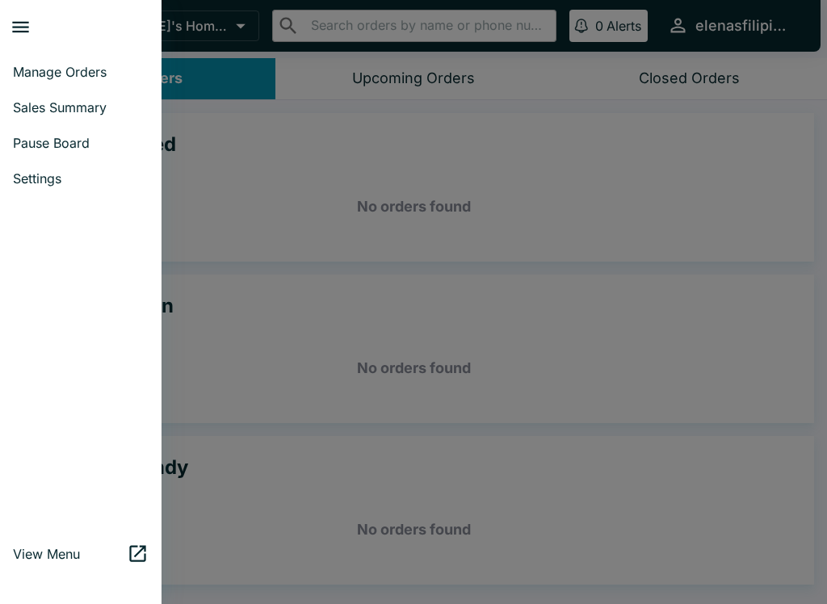
click at [64, 143] on span "Pause Board" at bounding box center [81, 143] width 136 height 16
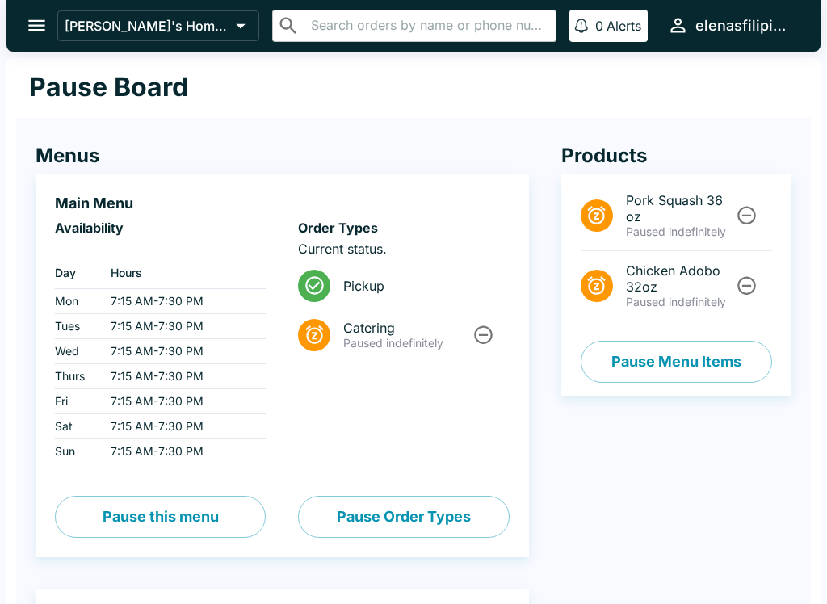
click at [619, 371] on button "Pause Menu Items" at bounding box center [675, 362] width 191 height 42
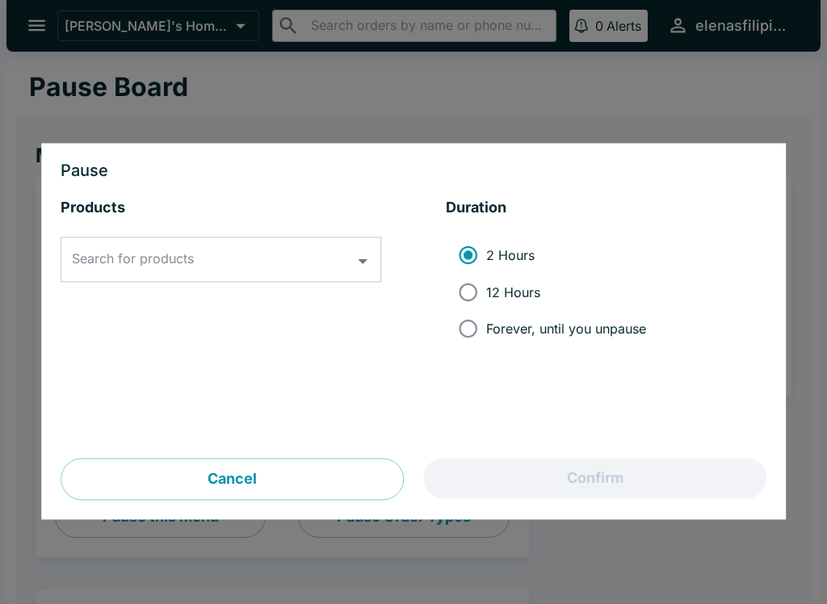
click at [94, 240] on div "Search for products" at bounding box center [221, 259] width 320 height 45
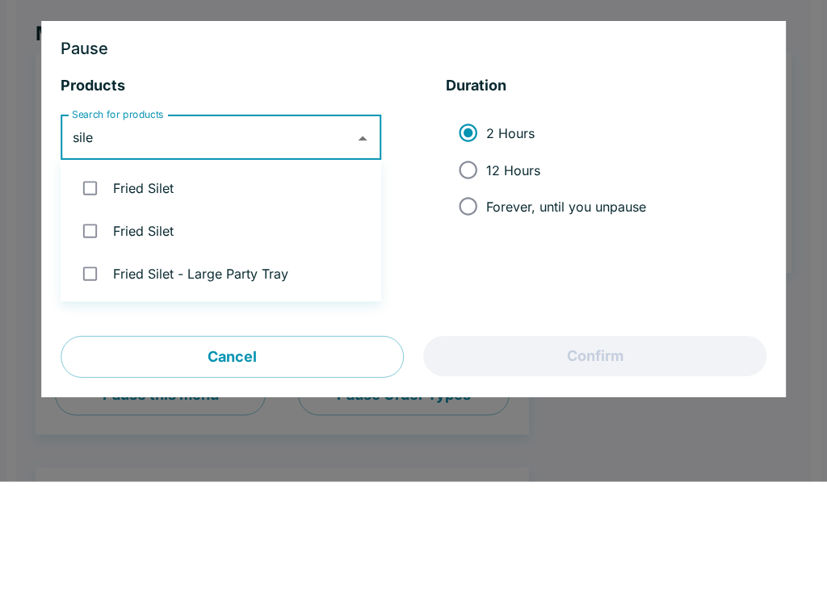
type input "silet"
click at [93, 294] on input "checkbox" at bounding box center [89, 310] width 33 height 33
checkbox input "true"
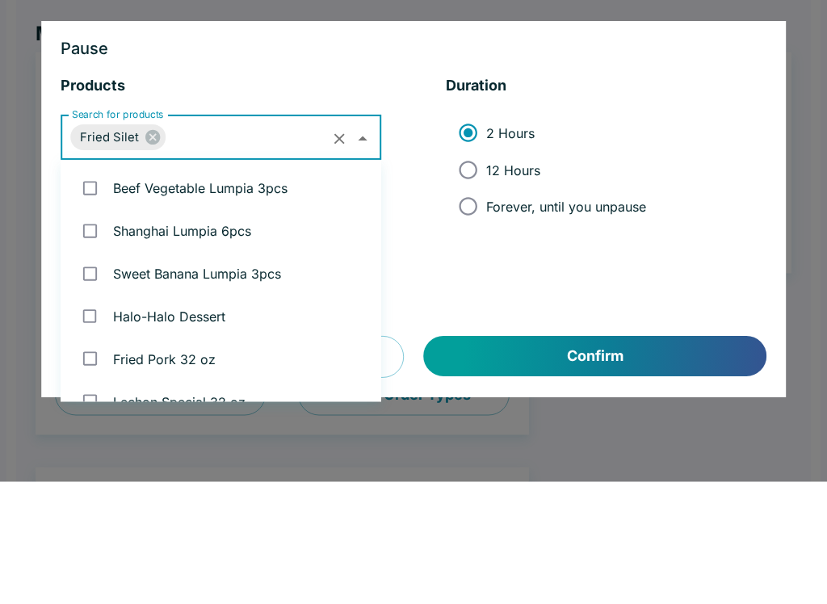
scroll to position [64, 0]
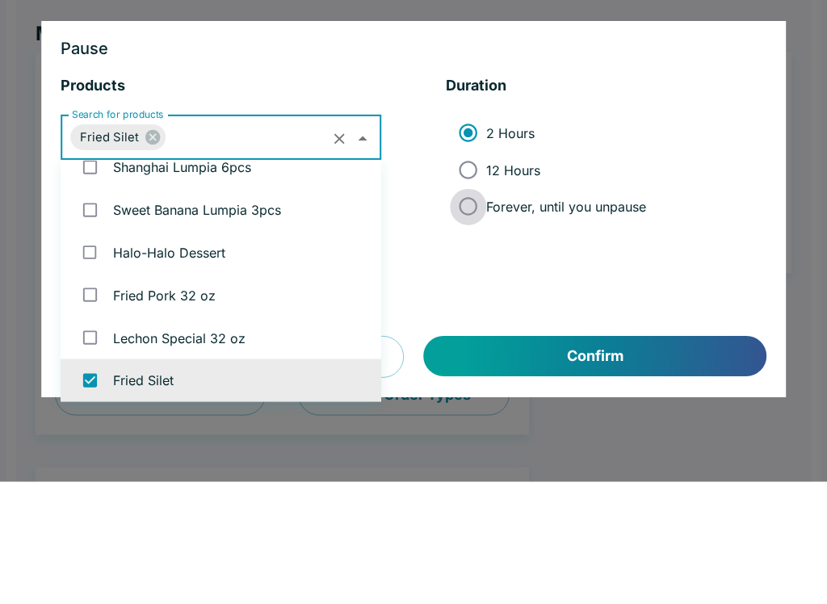
click at [475, 311] on input "Forever, until you unpause" at bounding box center [468, 329] width 36 height 36
radio input "true"
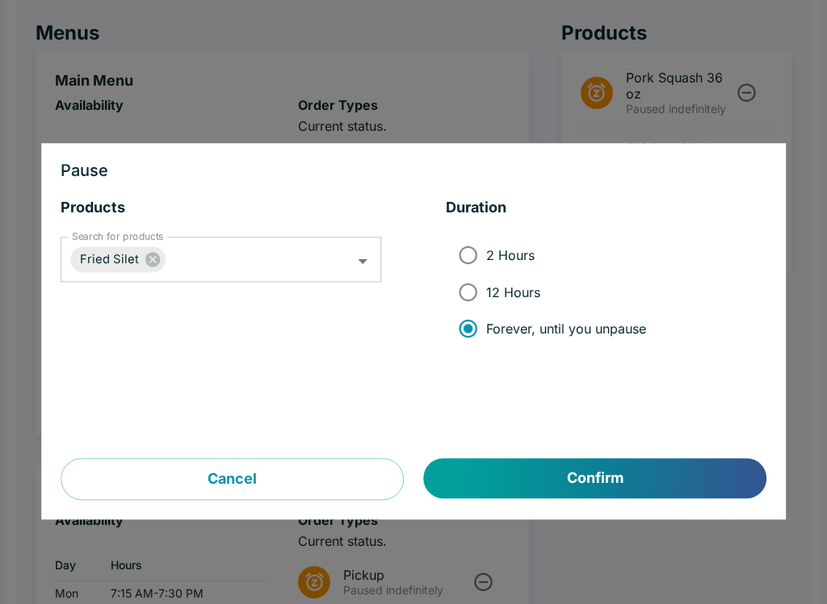
click at [573, 488] on button "Confirm" at bounding box center [595, 479] width 342 height 40
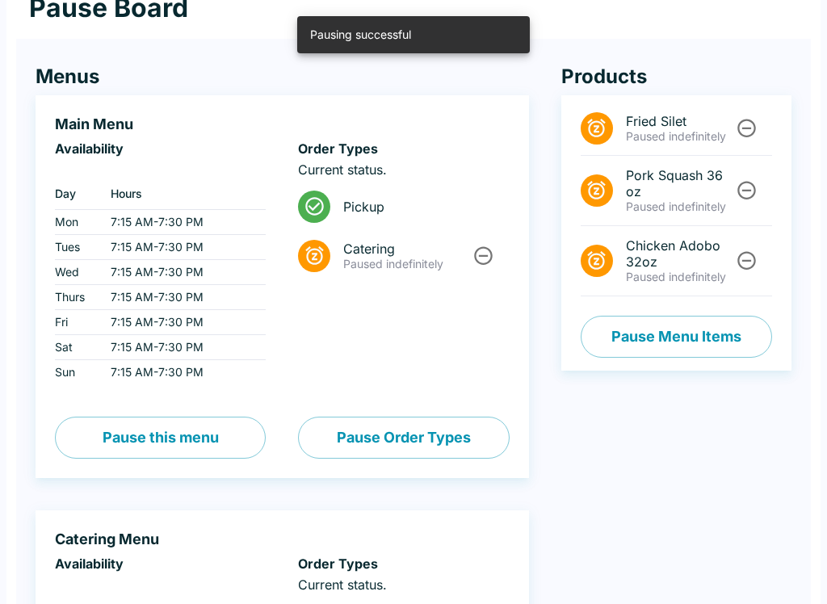
scroll to position [0, 0]
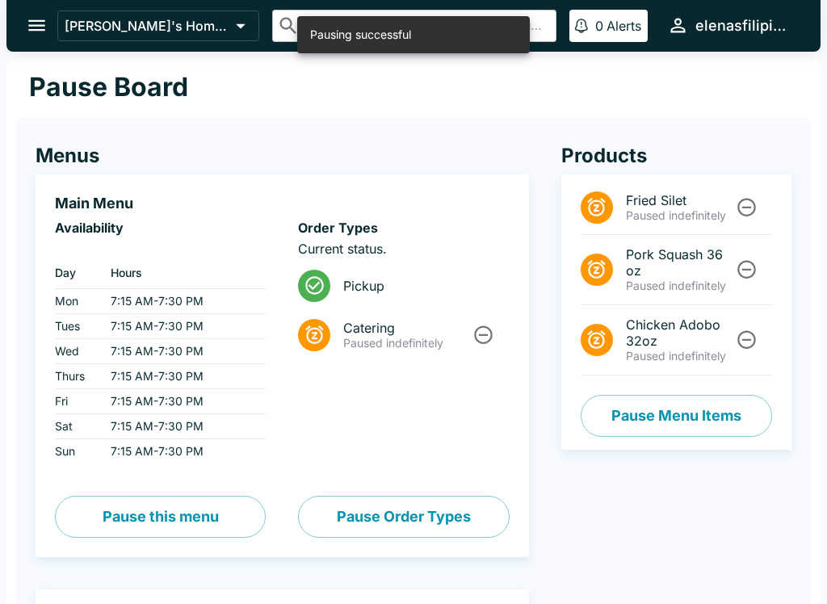
click at [47, 17] on icon "open drawer" at bounding box center [37, 26] width 22 height 22
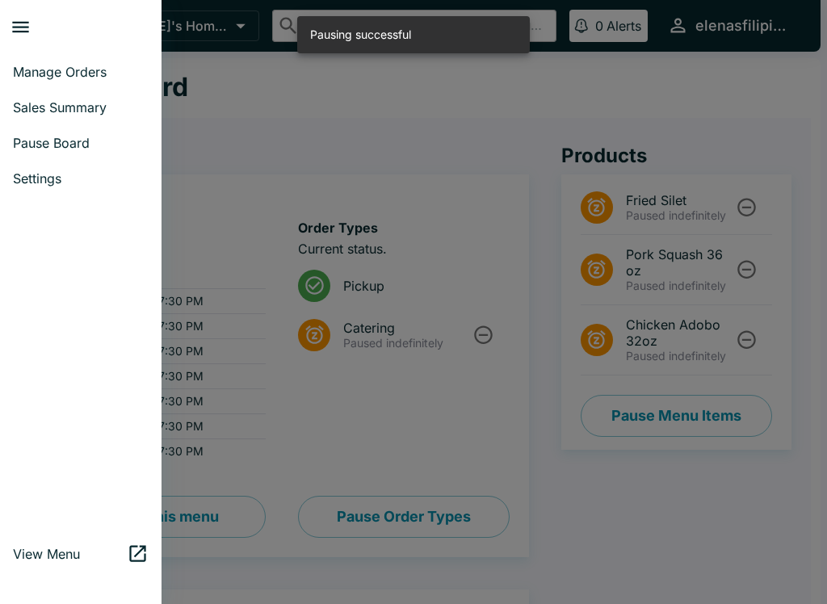
click at [31, 68] on span "Manage Orders" at bounding box center [81, 72] width 136 height 16
